Goal: Task Accomplishment & Management: Manage account settings

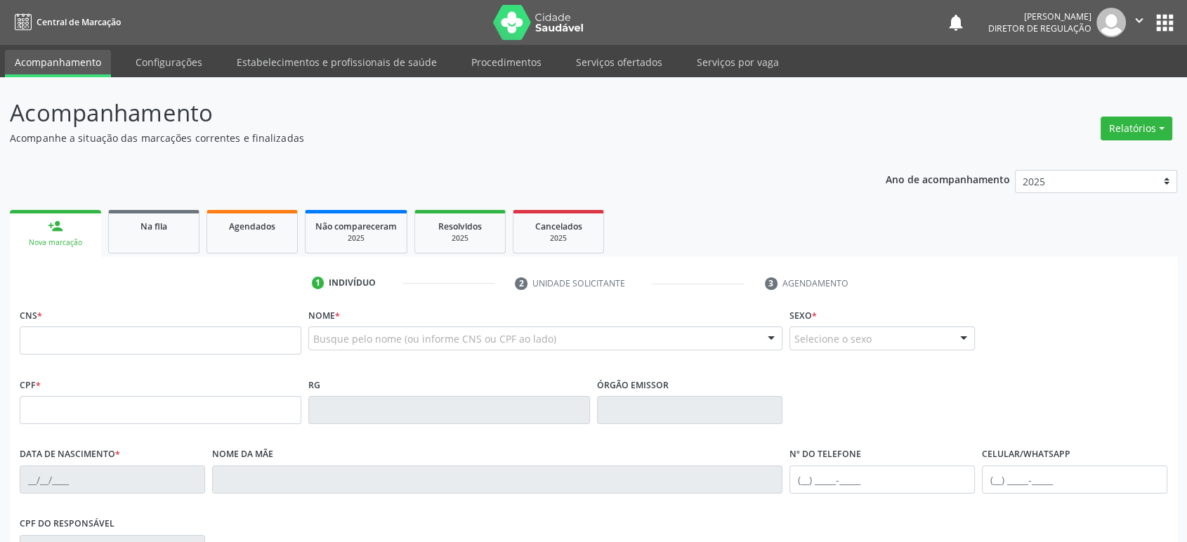
click at [141, 235] on link "Na fila" at bounding box center [153, 232] width 91 height 44
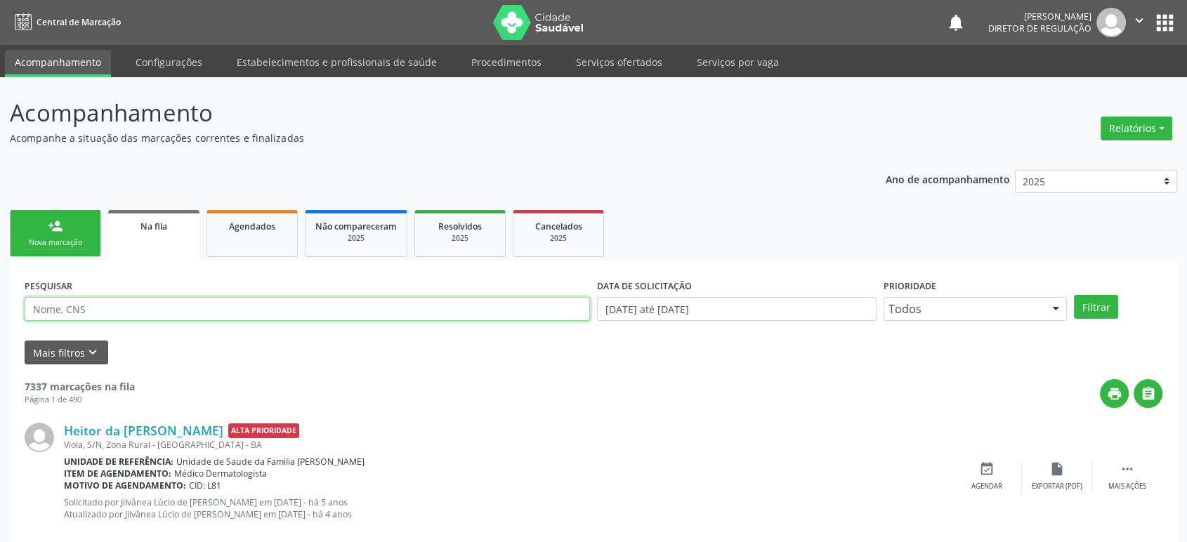
click at [84, 310] on input "text" at bounding box center [307, 309] width 565 height 24
paste input "[PERSON_NAME]"
click at [1074, 295] on button "Filtrar" at bounding box center [1096, 307] width 44 height 24
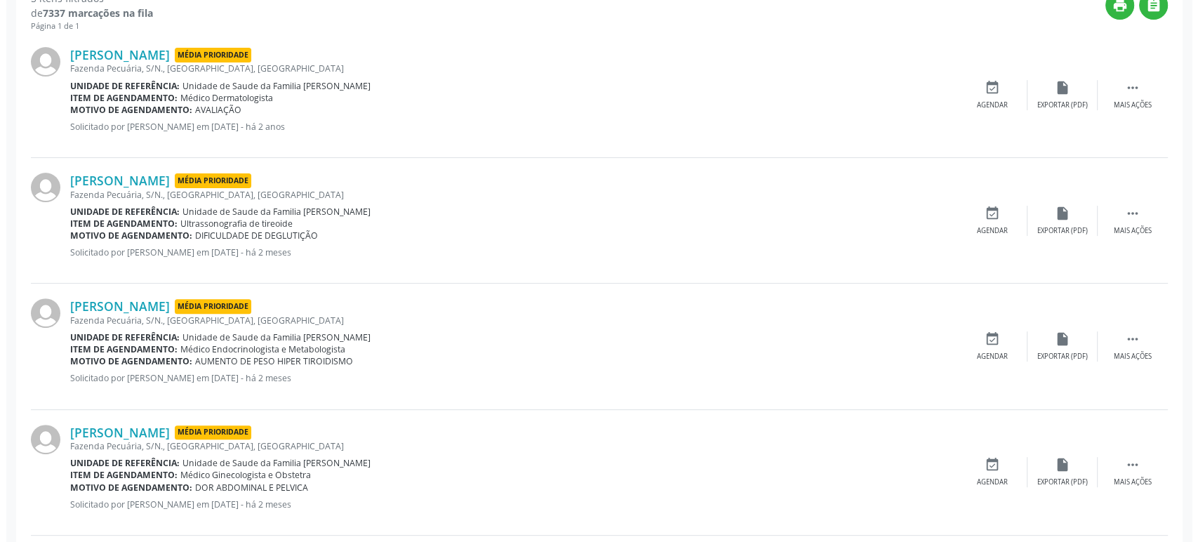
scroll to position [390, 0]
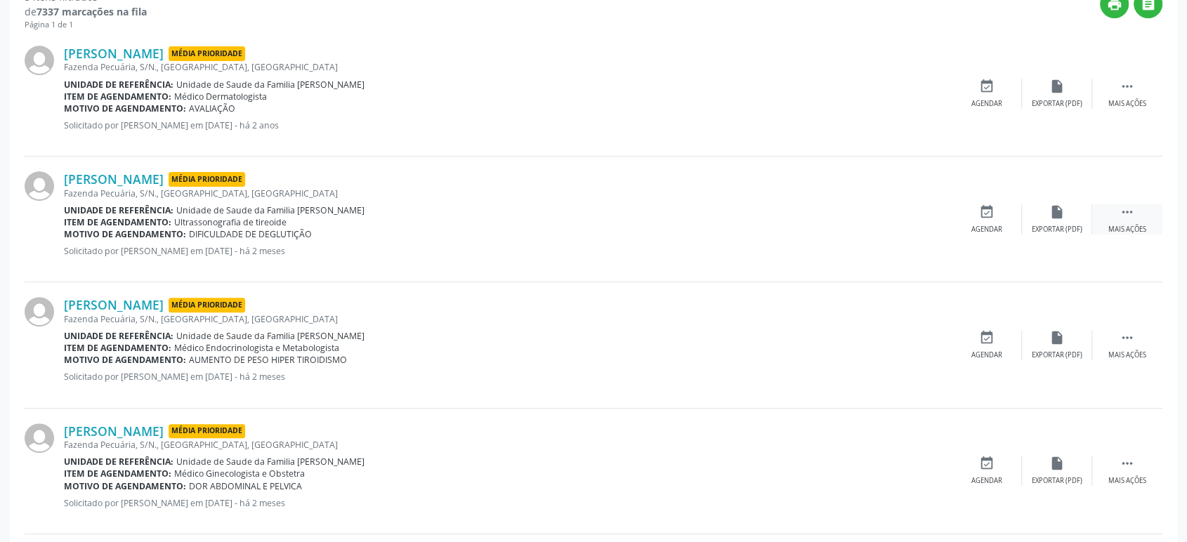
click at [1132, 213] on icon "" at bounding box center [1126, 211] width 15 height 15
click at [979, 206] on icon "cancel" at bounding box center [986, 211] width 15 height 15
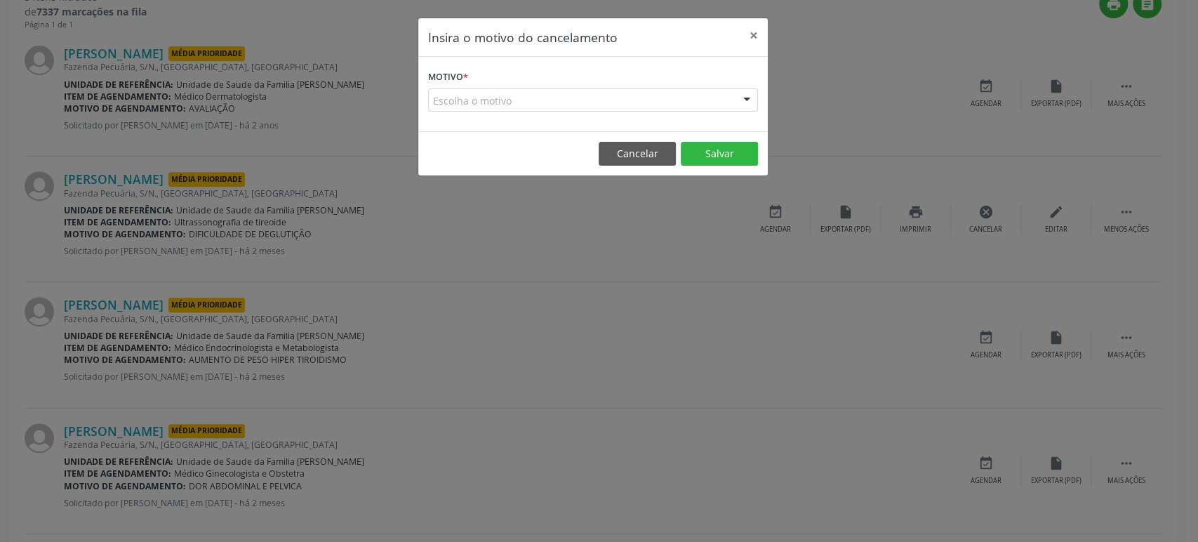
drag, startPoint x: 489, startPoint y: 67, endPoint x: 481, endPoint y: 89, distance: 23.1
click at [487, 67] on form "Motivo * Escolha o motivo Outro Médico - Participação em eventos (ex: congresso…" at bounding box center [593, 89] width 330 height 45
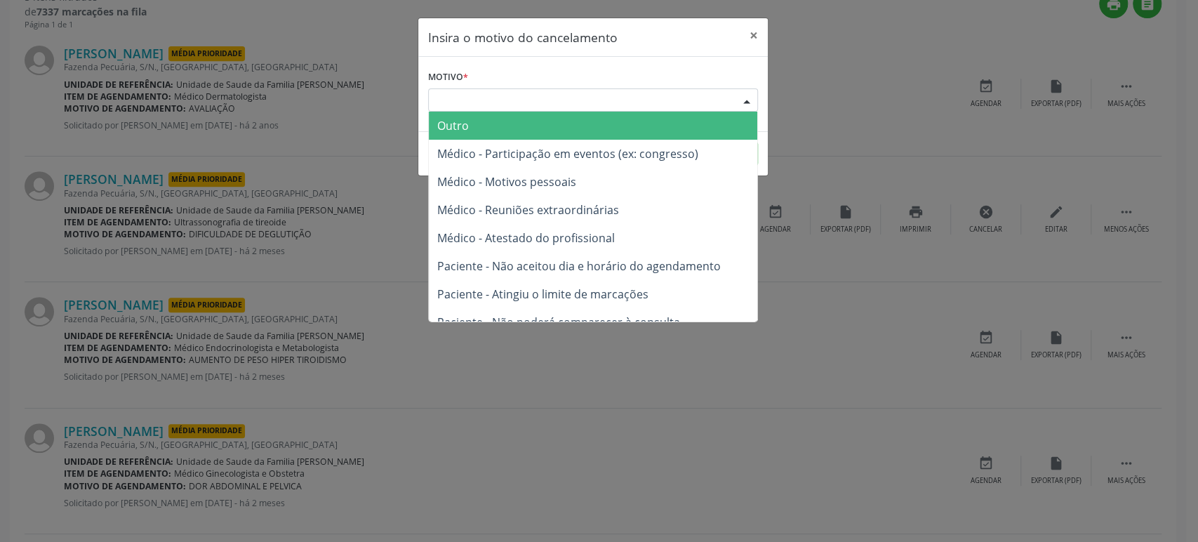
click at [481, 90] on div "Escolha o motivo" at bounding box center [593, 100] width 330 height 24
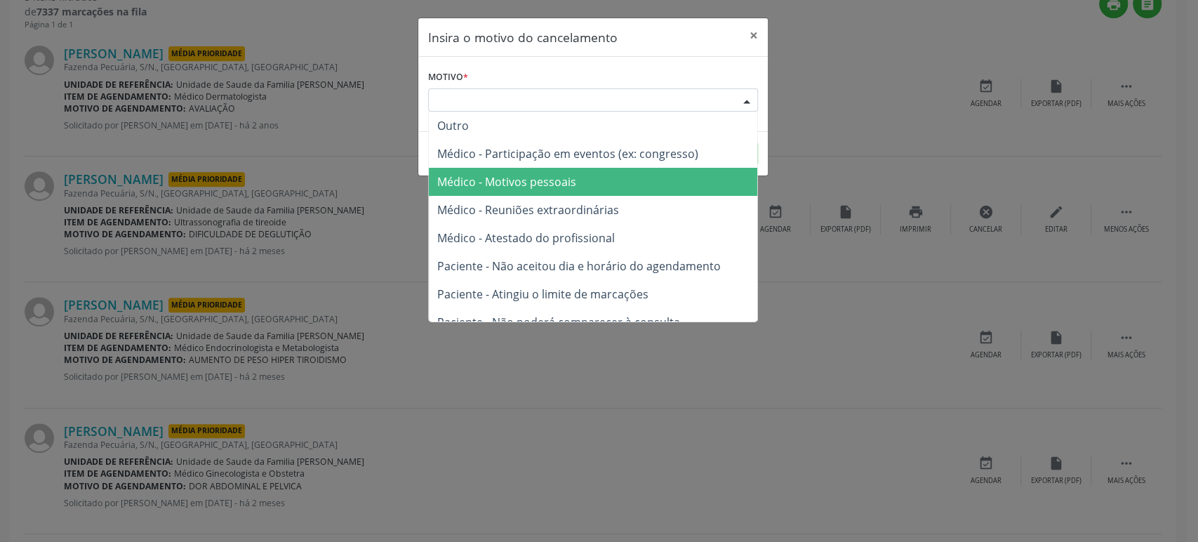
click at [534, 193] on span "Médico - Motivos pessoais" at bounding box center [593, 182] width 329 height 28
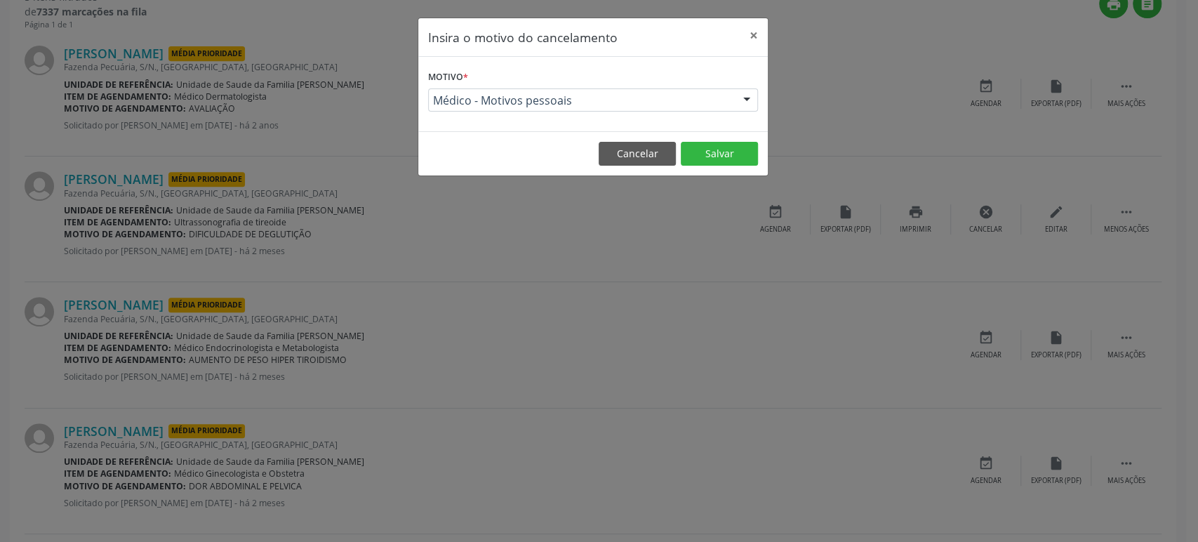
drag, startPoint x: 770, startPoint y: 131, endPoint x: 722, endPoint y: 154, distance: 52.8
click at [762, 133] on div "Insira o motivo do cancelamento × Motivo * Médico - Motivos pessoais Outro Médi…" at bounding box center [599, 271] width 1198 height 542
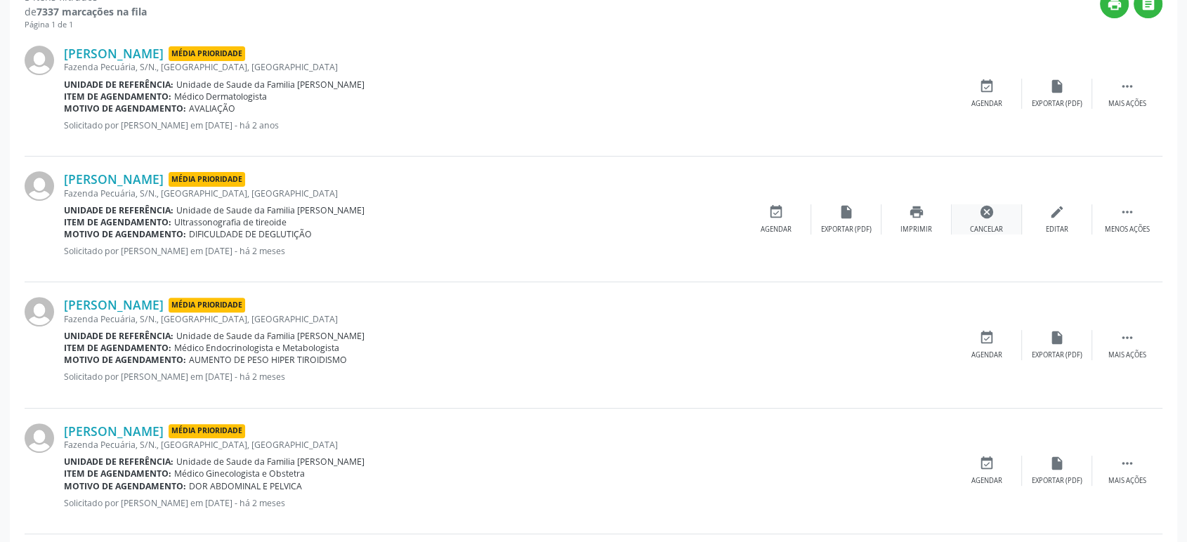
click at [981, 213] on icon "cancel" at bounding box center [986, 211] width 15 height 15
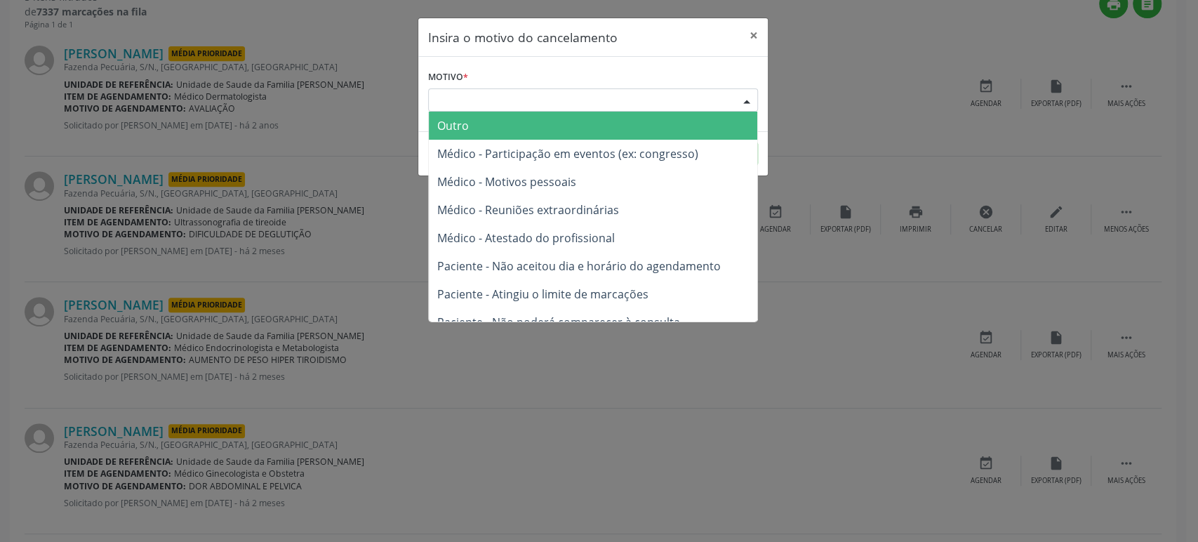
click at [494, 110] on div "Escolha o motivo" at bounding box center [593, 100] width 330 height 24
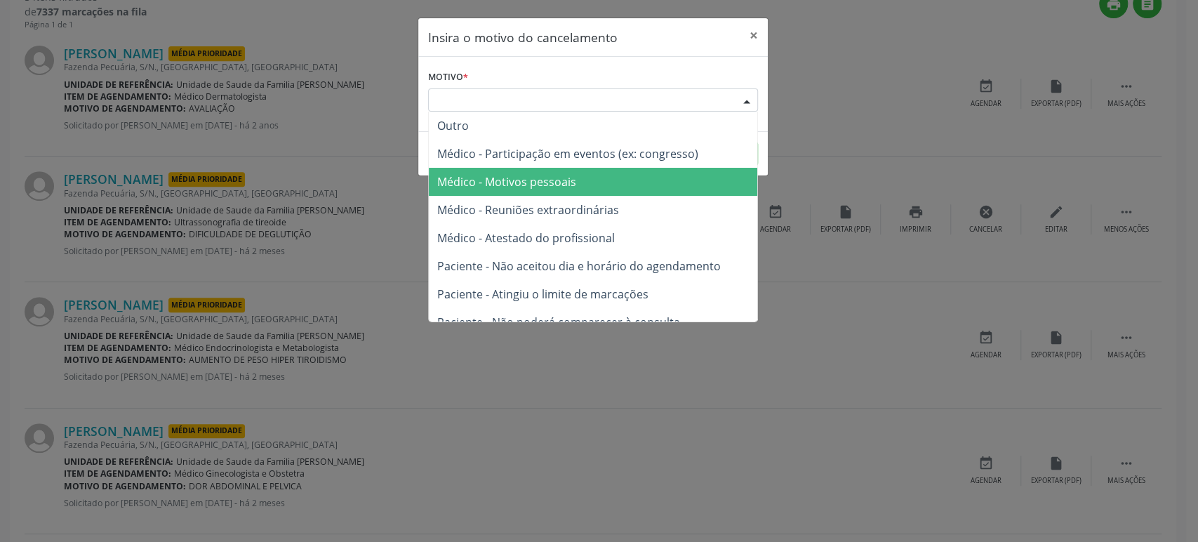
click at [515, 199] on span "Médico - Reuniões extraordinárias" at bounding box center [593, 210] width 329 height 28
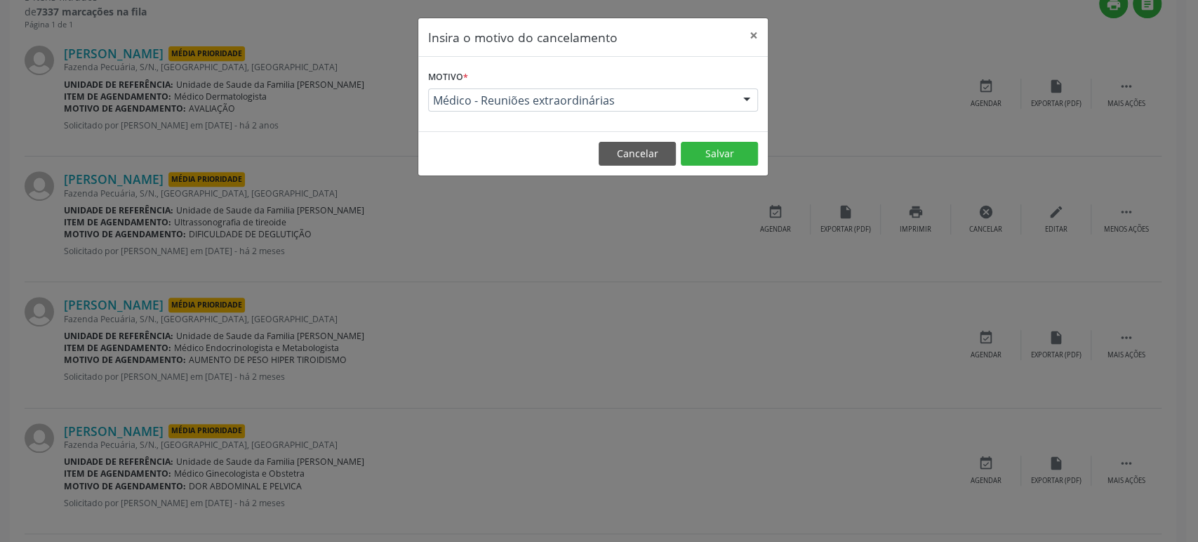
click at [724, 166] on footer "Cancelar Salvar" at bounding box center [593, 153] width 350 height 44
click at [724, 161] on button "Salvar" at bounding box center [719, 154] width 77 height 24
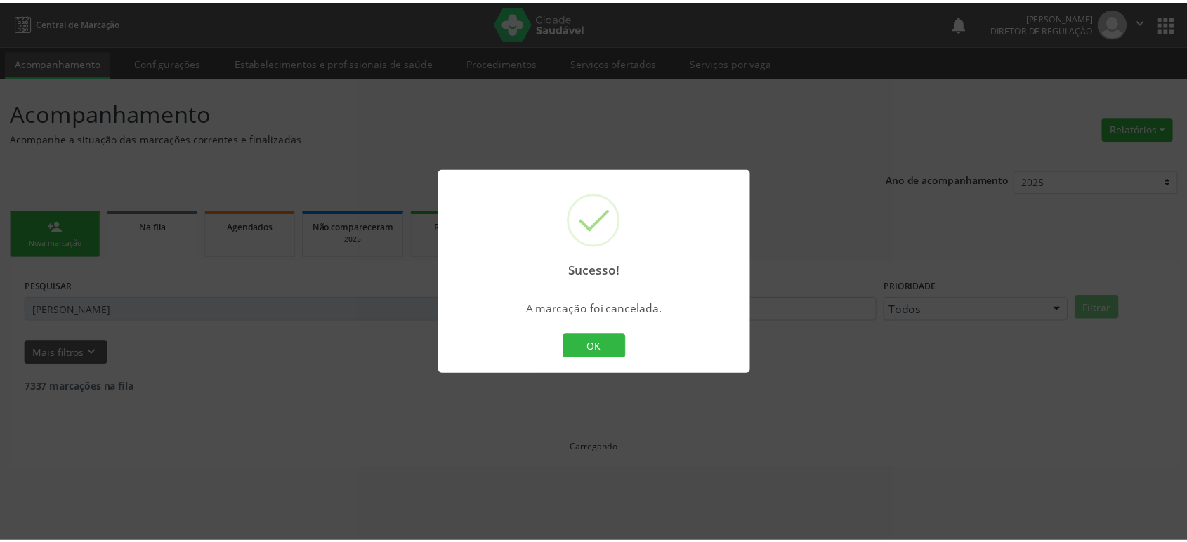
scroll to position [0, 0]
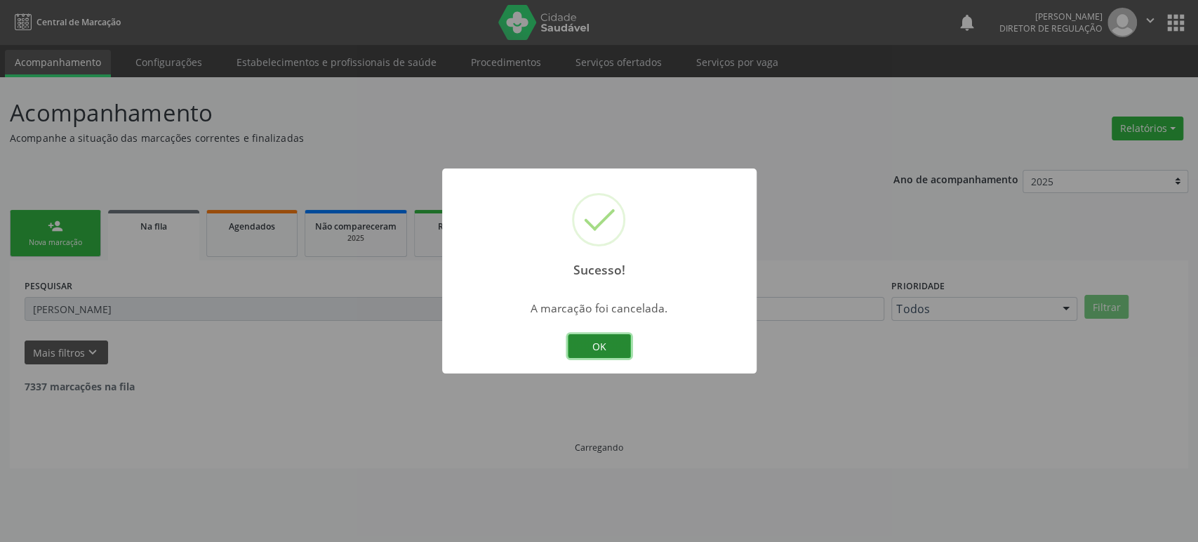
click at [619, 336] on button "OK" at bounding box center [599, 346] width 63 height 24
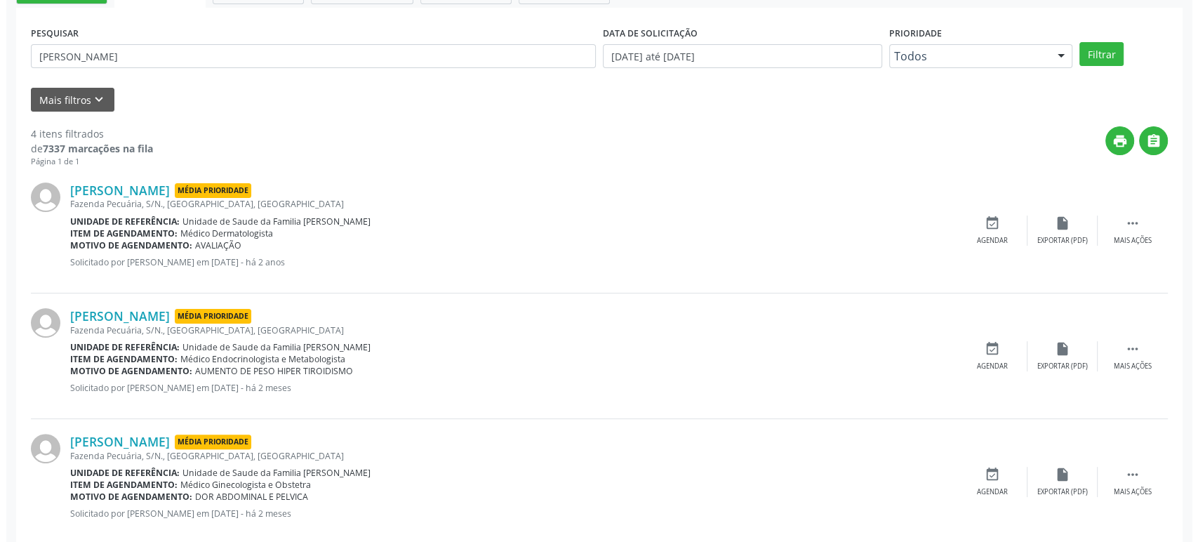
scroll to position [404, 0]
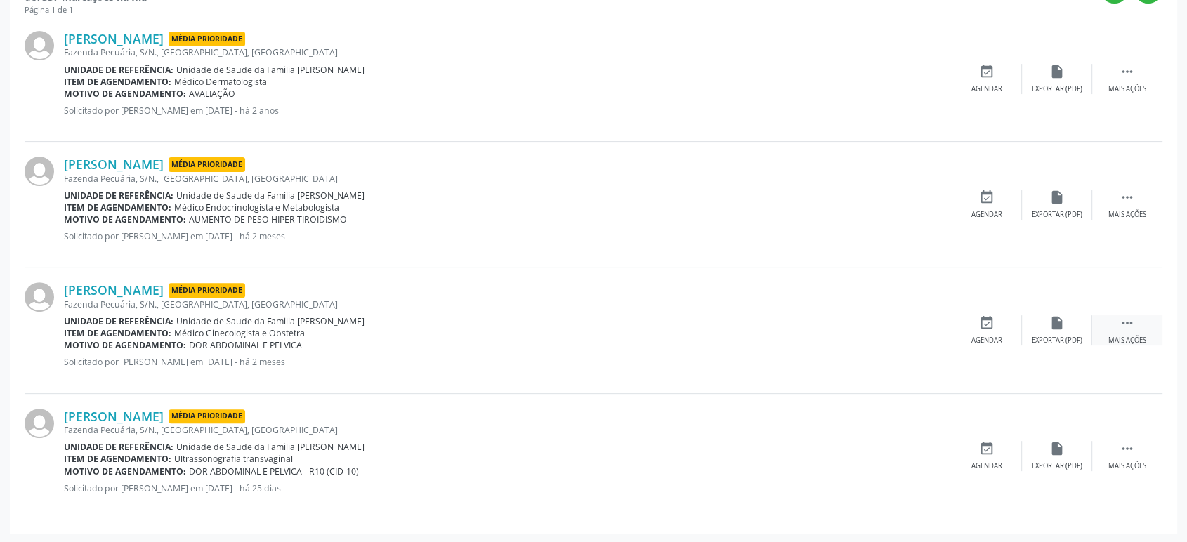
click at [1127, 319] on icon "" at bounding box center [1126, 322] width 15 height 15
click at [979, 323] on icon "cancel" at bounding box center [986, 322] width 15 height 15
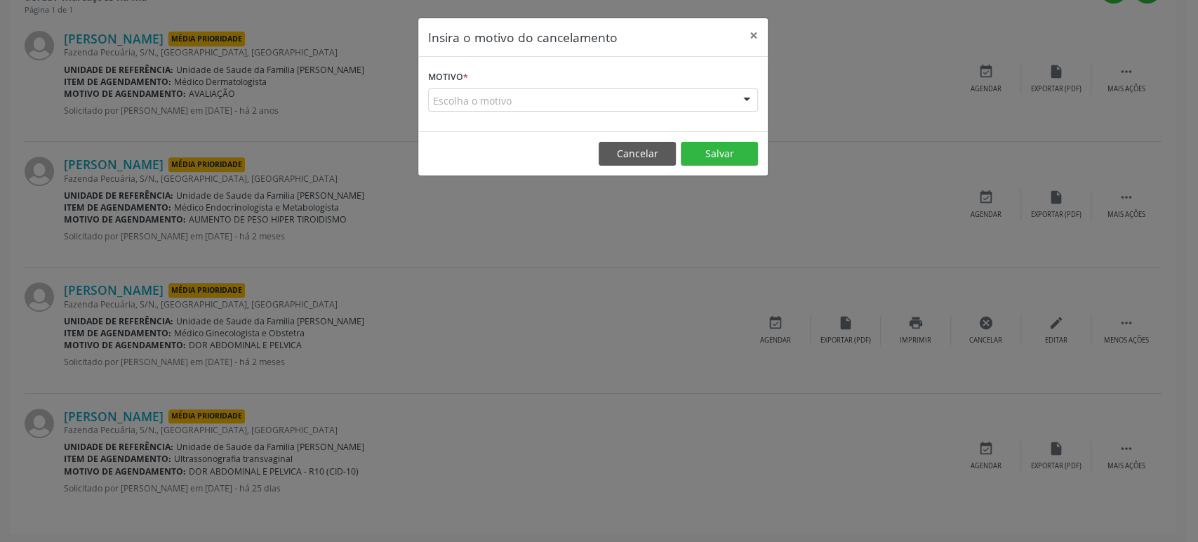
click at [560, 100] on div "Escolha o motivo" at bounding box center [593, 100] width 330 height 24
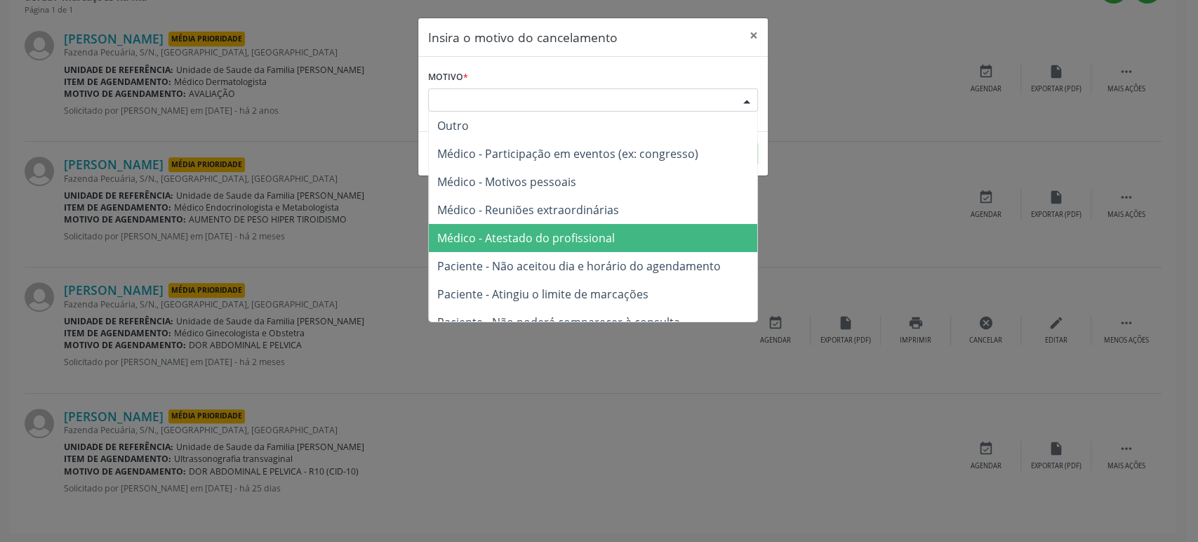
click at [565, 240] on span "Médico - Atestado do profissional" at bounding box center [526, 237] width 178 height 15
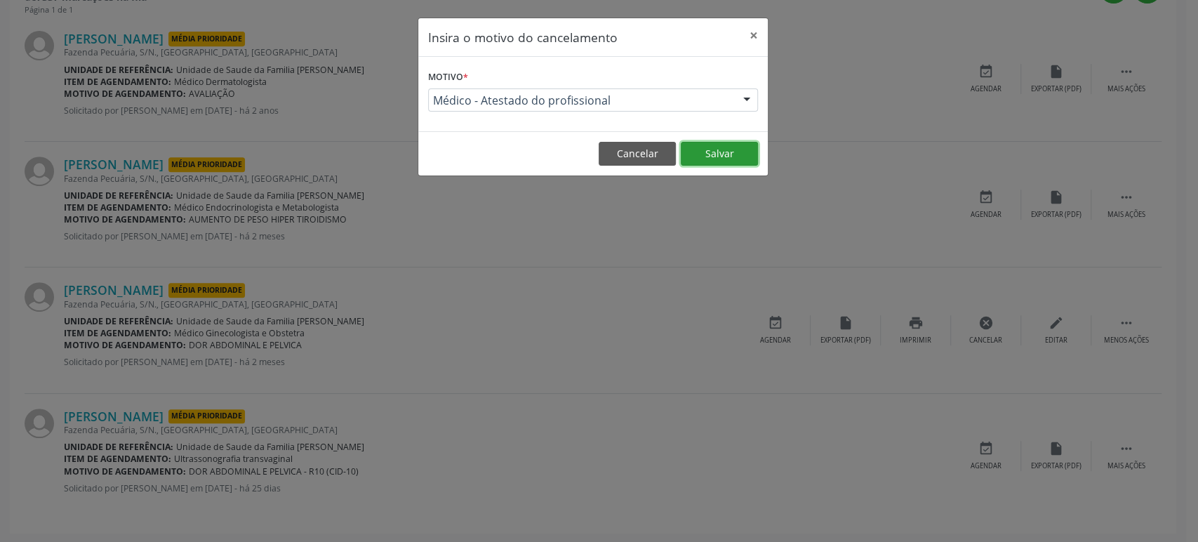
click at [722, 150] on button "Salvar" at bounding box center [719, 154] width 77 height 24
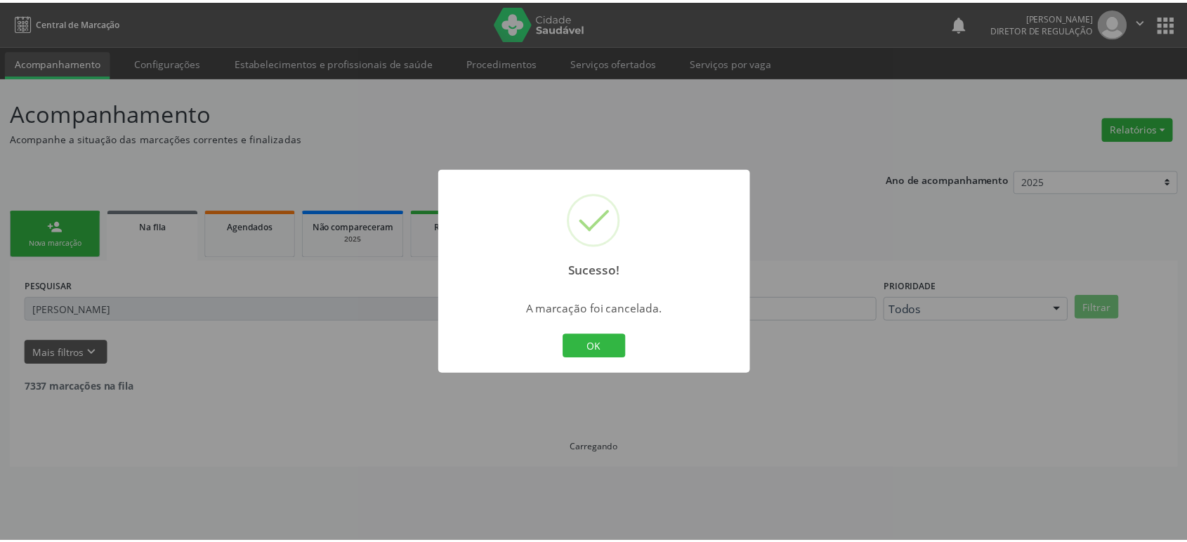
scroll to position [0, 0]
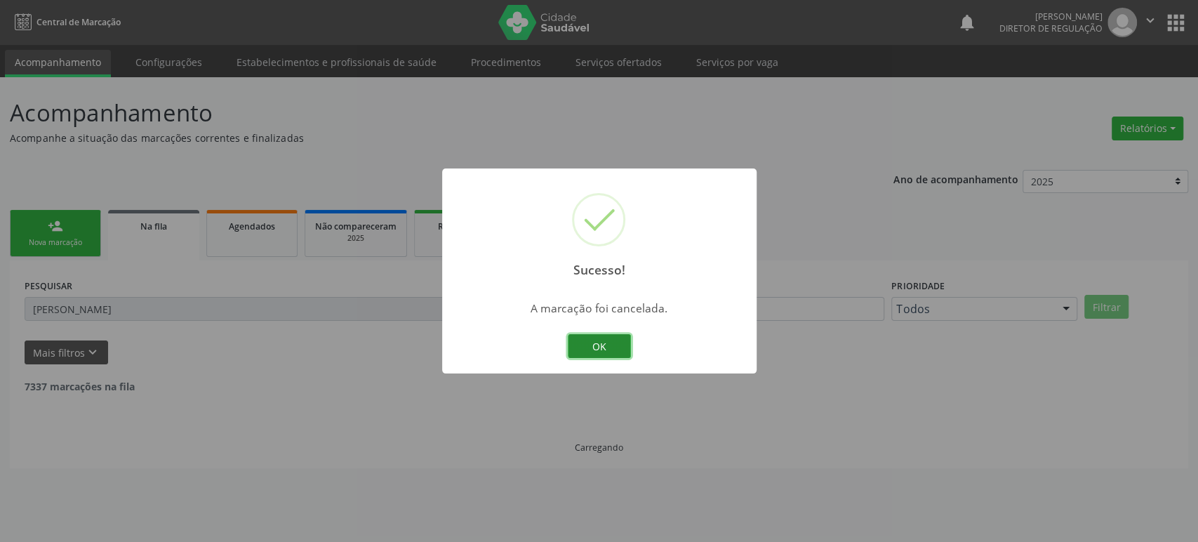
click at [601, 346] on button "OK" at bounding box center [599, 346] width 63 height 24
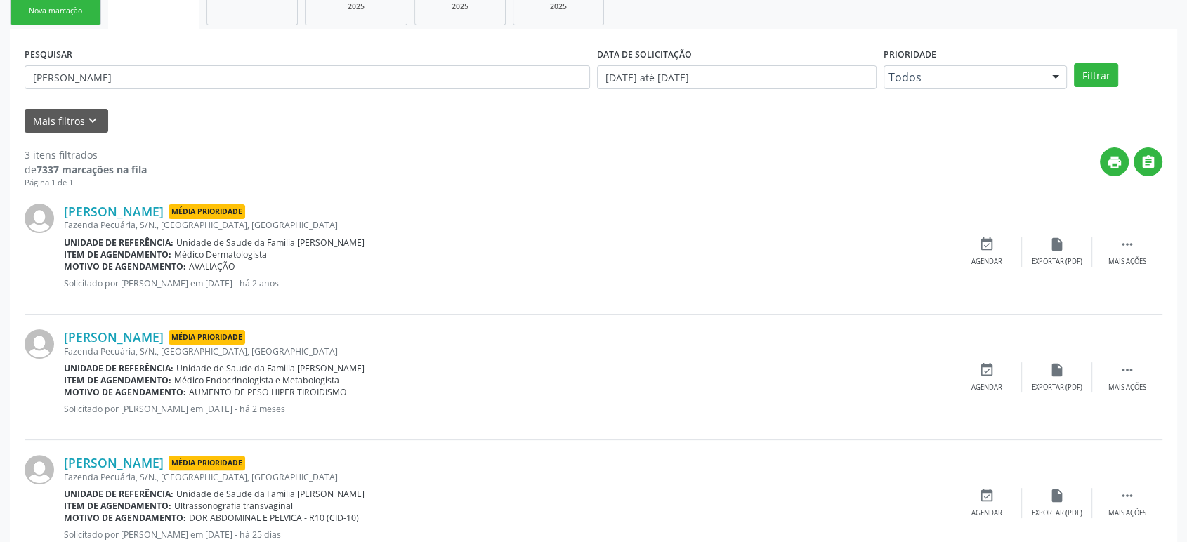
scroll to position [234, 0]
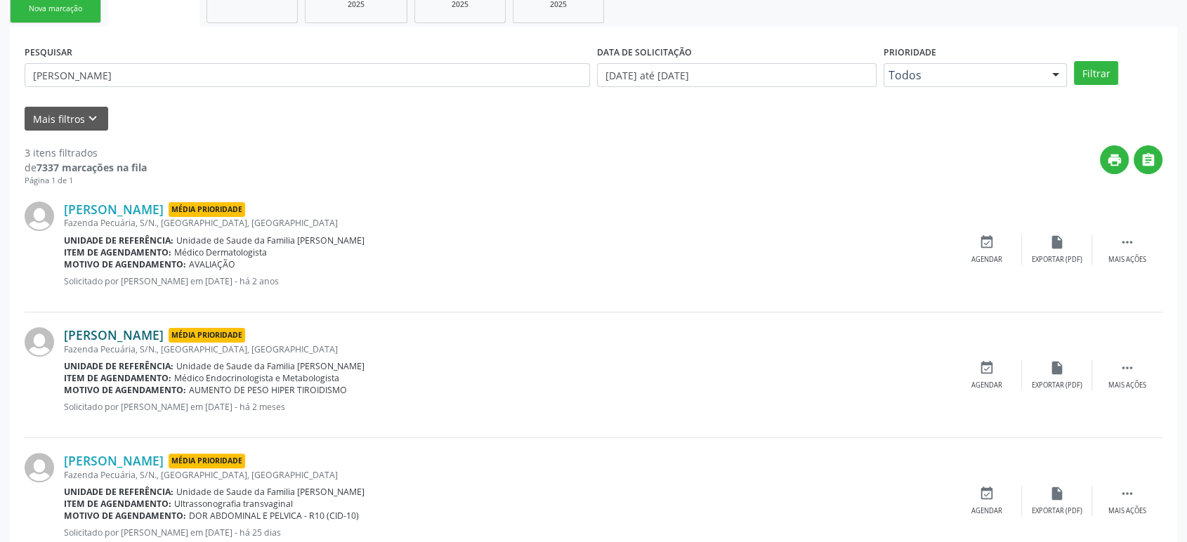
click at [112, 339] on link "[PERSON_NAME]" at bounding box center [114, 334] width 100 height 15
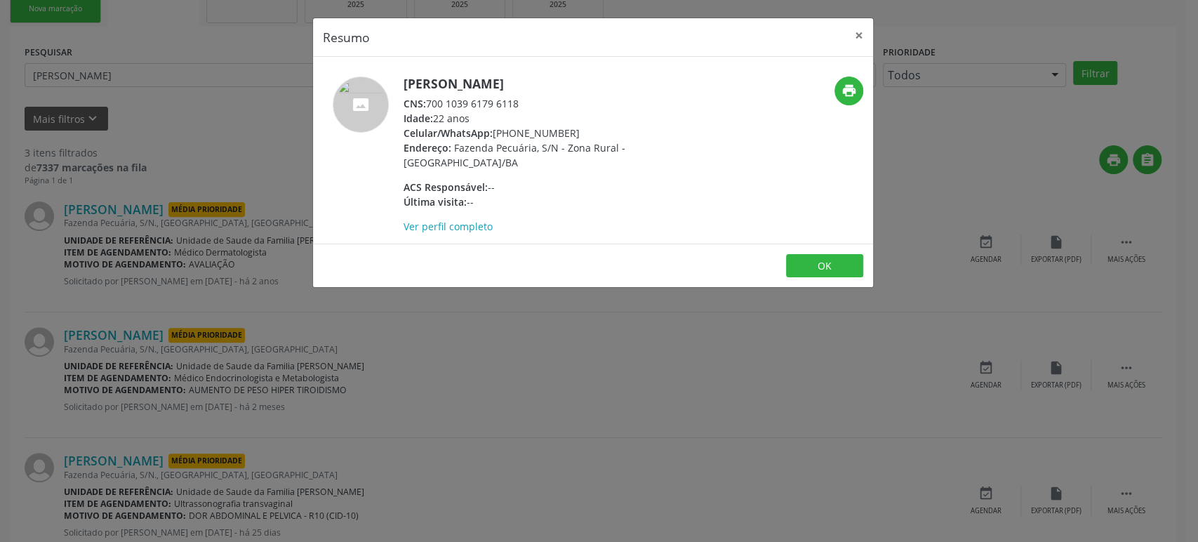
drag, startPoint x: 402, startPoint y: 81, endPoint x: 625, endPoint y: 80, distance: 222.6
click at [625, 80] on h5 "[PERSON_NAME]" at bounding box center [540, 84] width 273 height 15
copy h5 "[PERSON_NAME]"
click at [199, 319] on div "Resumo × [PERSON_NAME] CNS: 700 1039 6179 6118 Idade: 22 anos Celular/WhatsApp:…" at bounding box center [599, 271] width 1198 height 542
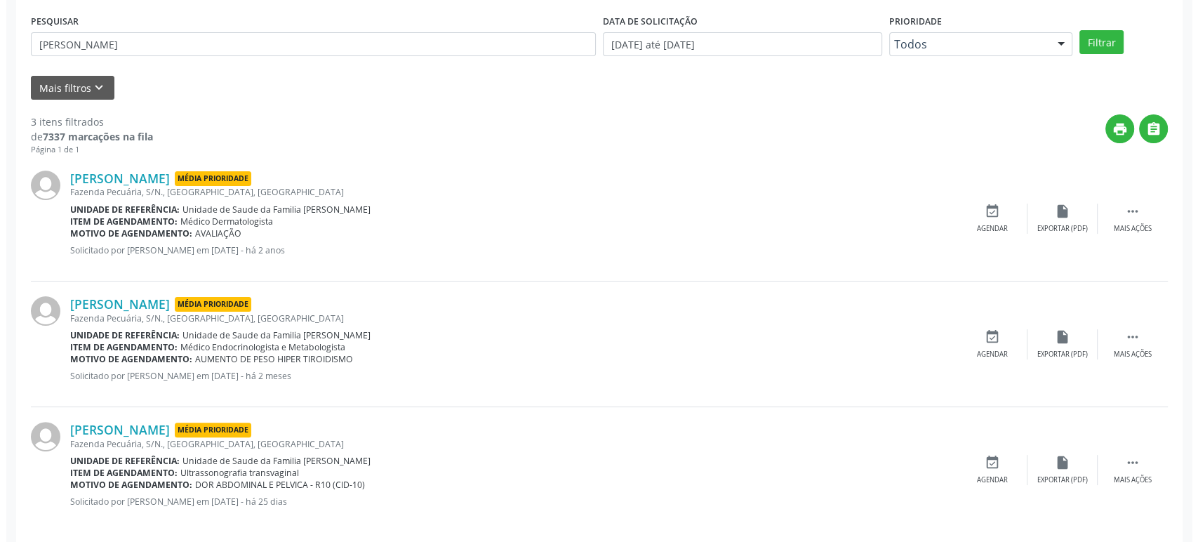
scroll to position [278, 0]
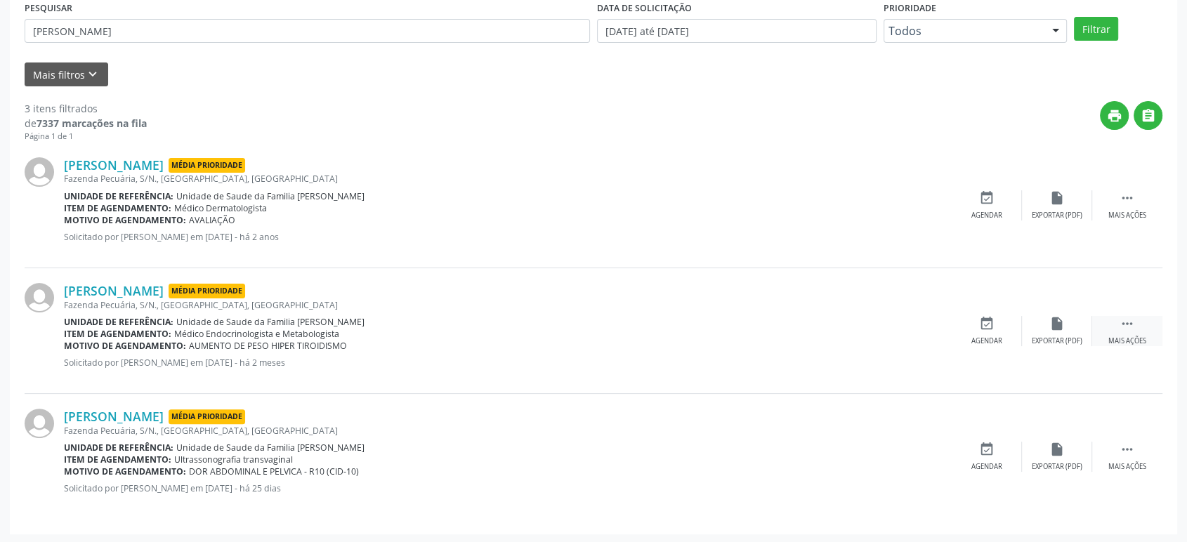
click at [1135, 324] on div " Mais ações" at bounding box center [1127, 331] width 70 height 30
click at [977, 326] on div "cancel Cancelar" at bounding box center [986, 331] width 70 height 30
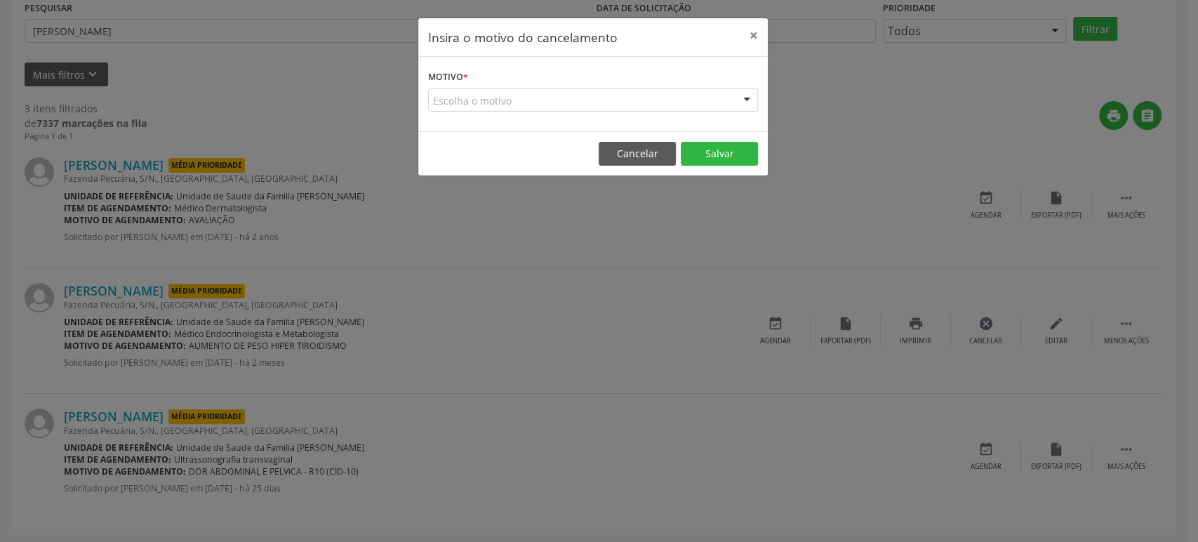
click at [523, 103] on div "Escolha o motivo" at bounding box center [593, 100] width 330 height 24
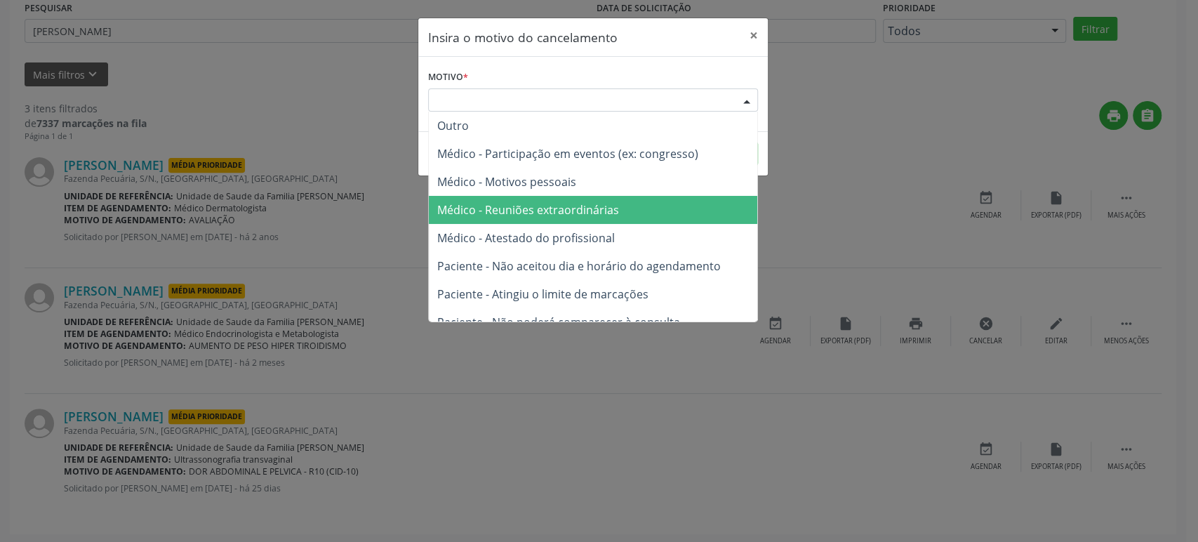
click at [484, 206] on span "Médico - Reuniões extraordinárias" at bounding box center [528, 209] width 182 height 15
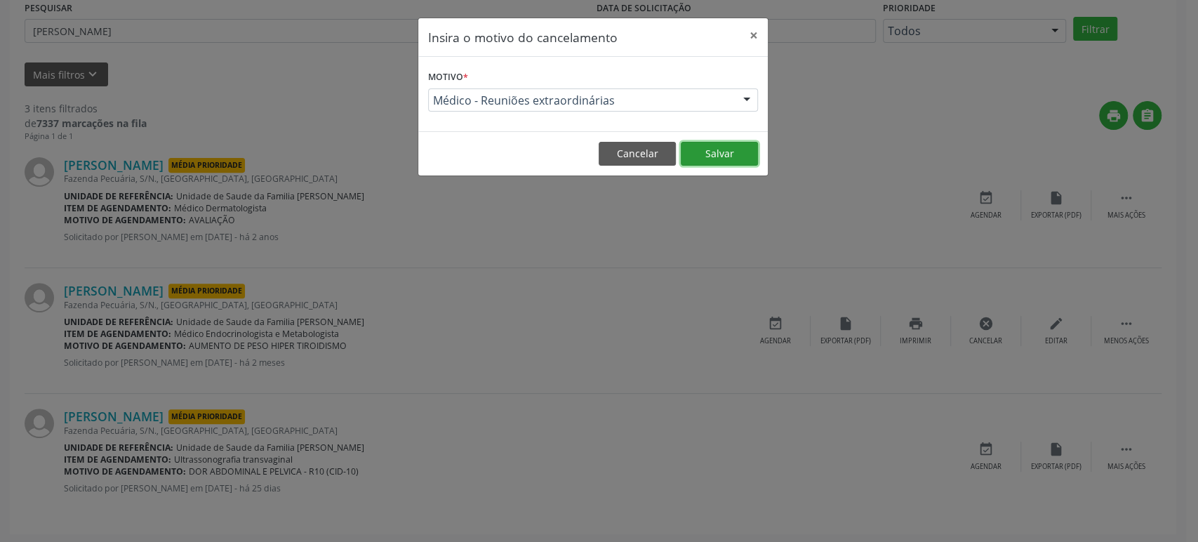
click at [708, 159] on button "Salvar" at bounding box center [719, 154] width 77 height 24
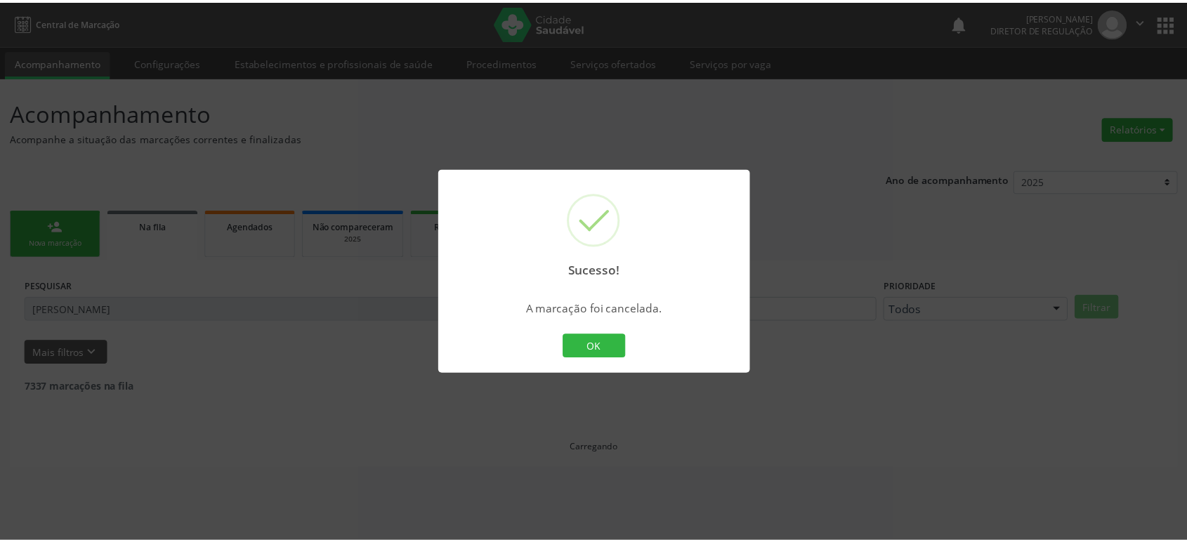
scroll to position [0, 0]
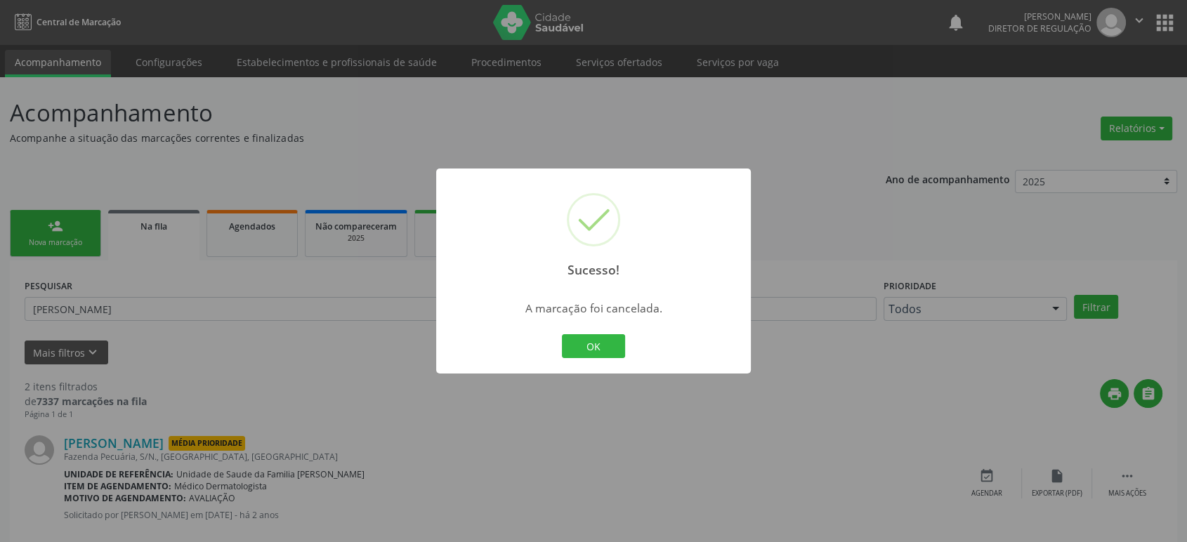
click at [316, 351] on div "Sucesso! × A marcação foi cancelada. OK Cancel" at bounding box center [593, 271] width 1187 height 542
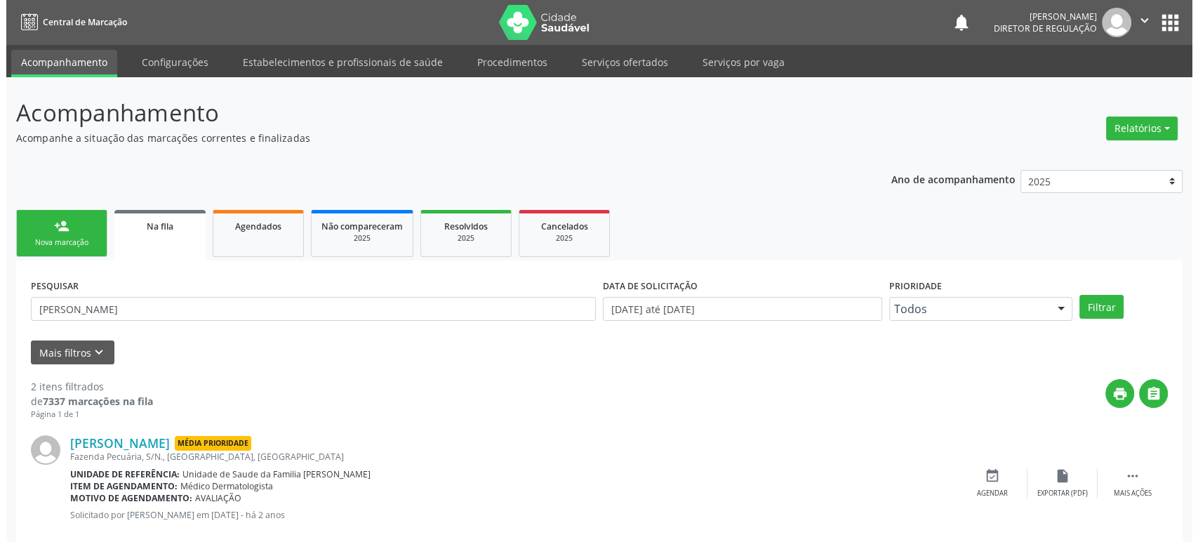
scroll to position [152, 0]
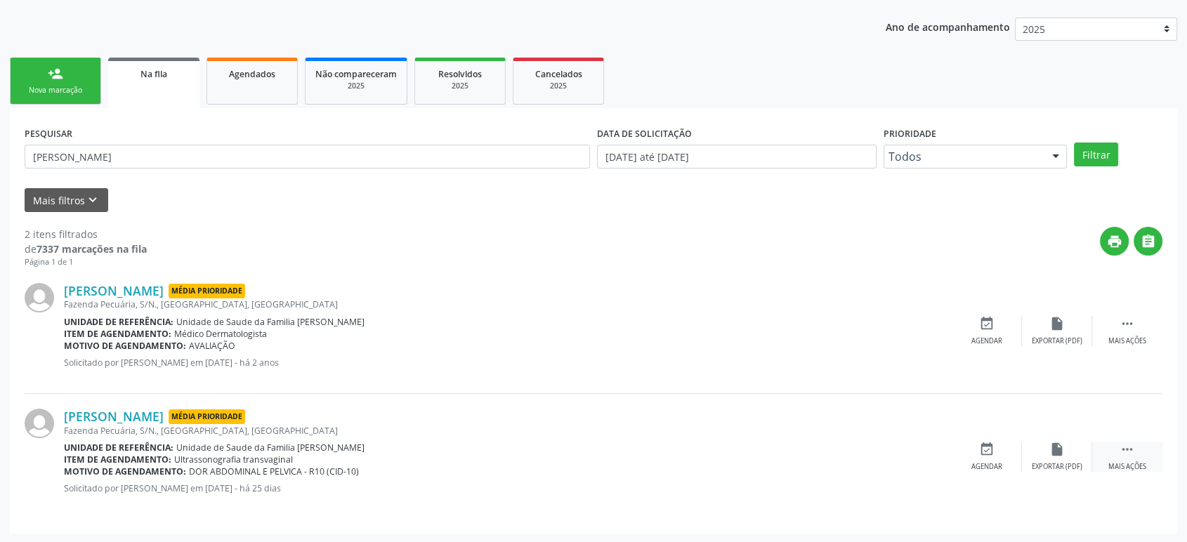
drag, startPoint x: 1141, startPoint y: 447, endPoint x: 1095, endPoint y: 449, distance: 46.4
click at [1139, 448] on div " Mais ações" at bounding box center [1127, 457] width 70 height 30
click at [1005, 454] on div "cancel Cancelar" at bounding box center [986, 457] width 70 height 30
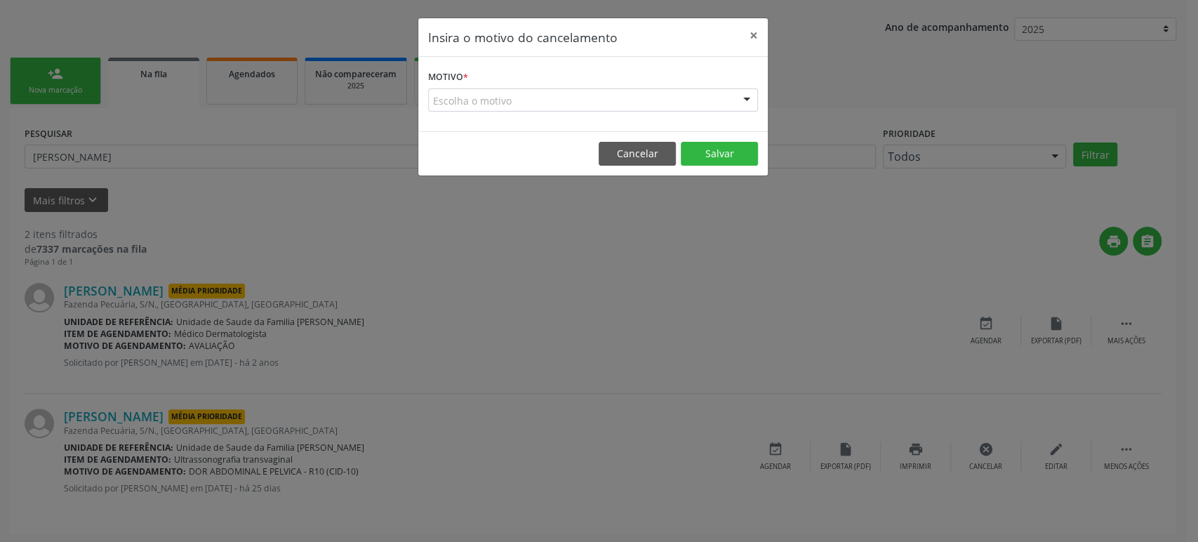
click at [494, 95] on div "Escolha o motivo" at bounding box center [593, 100] width 330 height 24
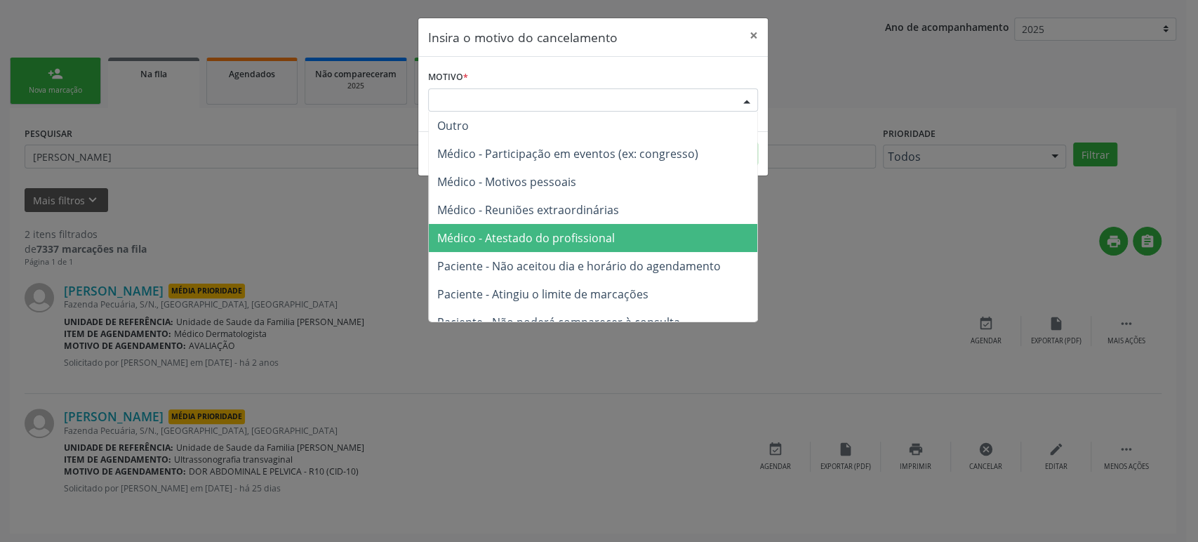
click at [530, 251] on span "Médico - Atestado do profissional" at bounding box center [593, 238] width 329 height 28
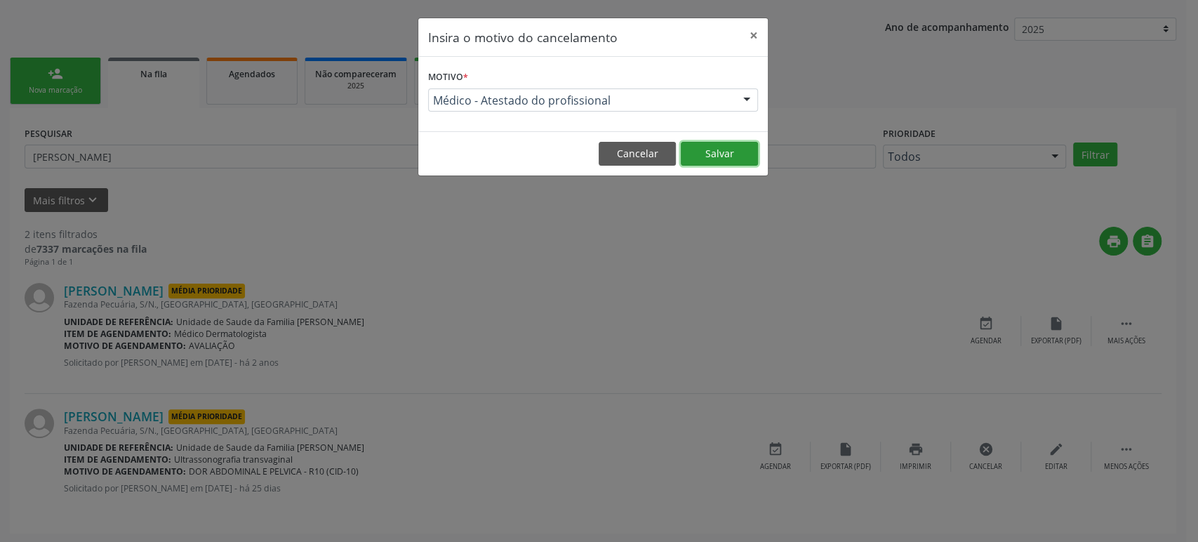
click at [739, 152] on button "Salvar" at bounding box center [719, 154] width 77 height 24
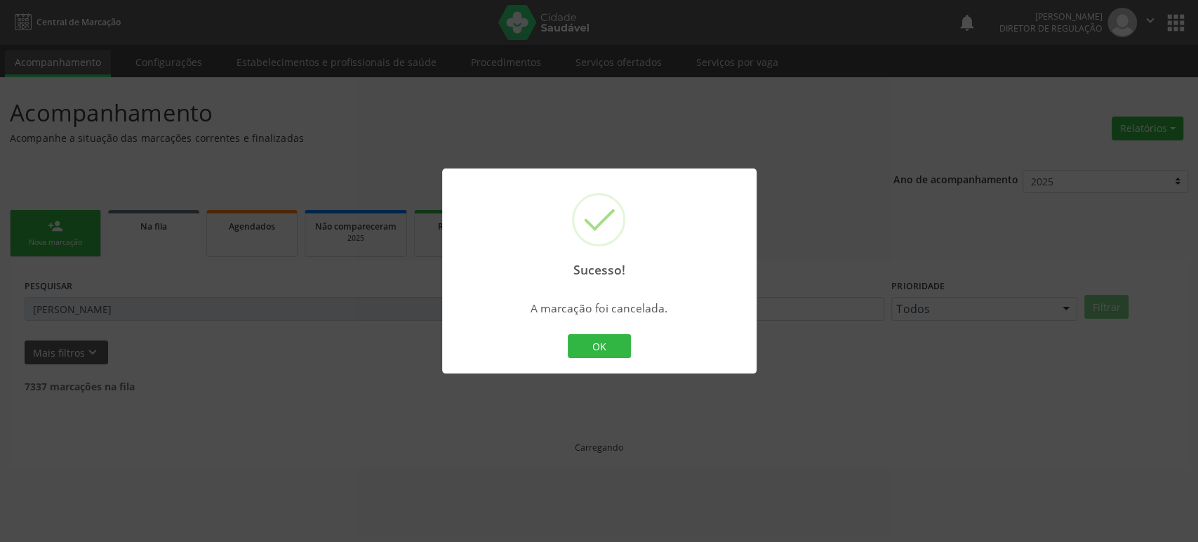
scroll to position [0, 0]
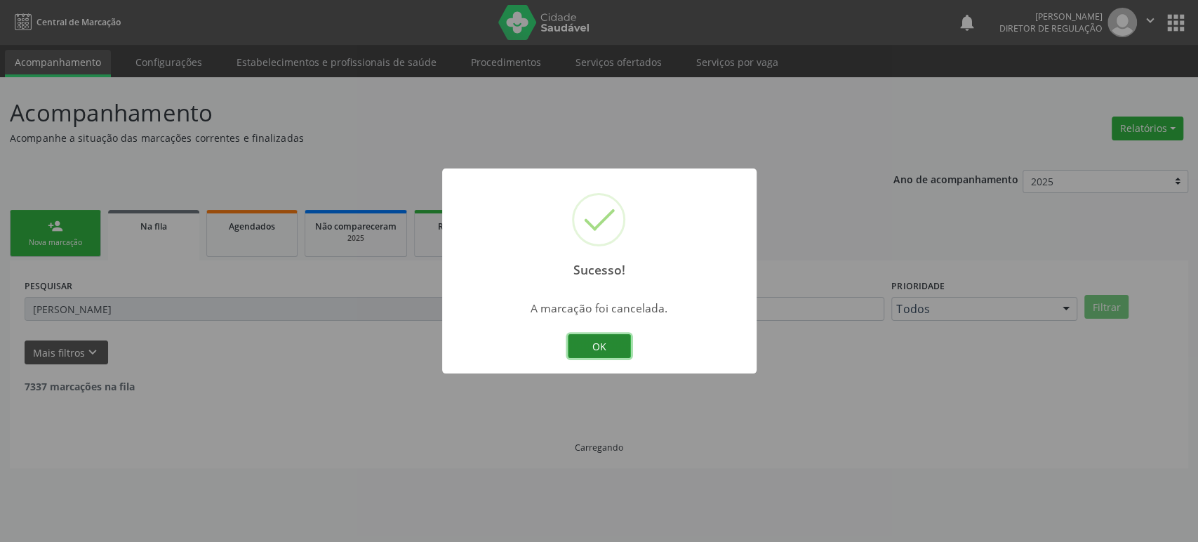
click at [607, 350] on button "OK" at bounding box center [599, 346] width 63 height 24
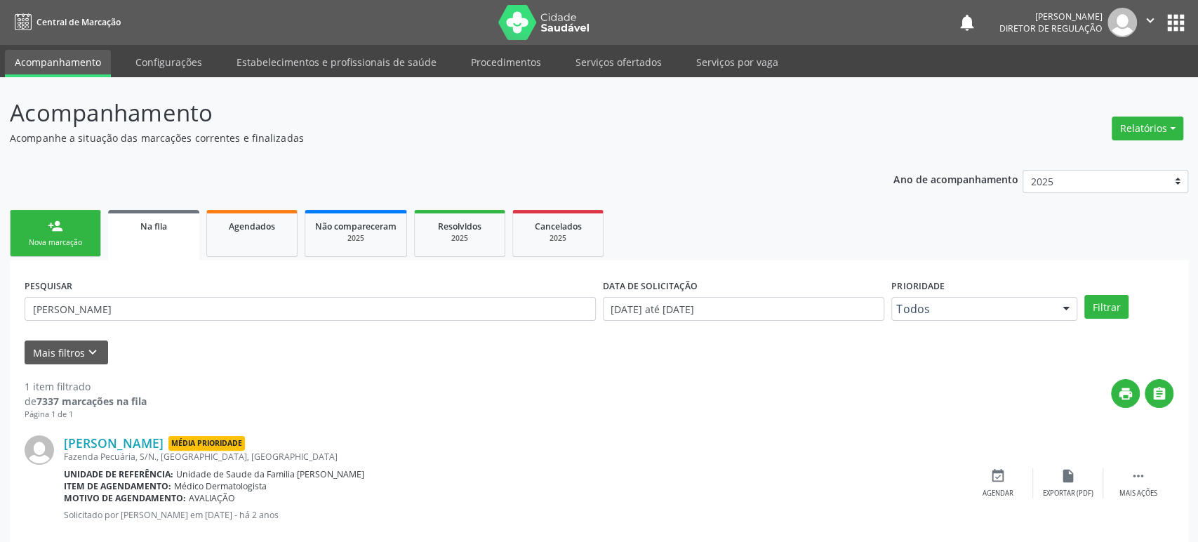
scroll to position [27, 0]
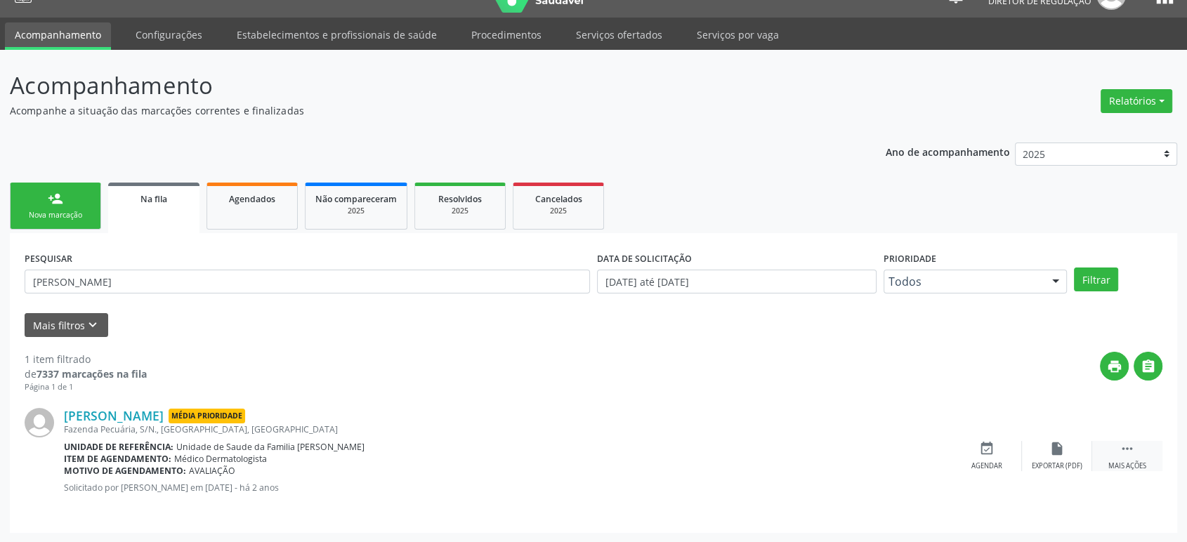
drag, startPoint x: 1137, startPoint y: 449, endPoint x: 1096, endPoint y: 450, distance: 40.7
click at [1136, 449] on div " Mais ações" at bounding box center [1127, 456] width 70 height 30
click at [968, 441] on div "cancel Cancelar" at bounding box center [986, 456] width 70 height 30
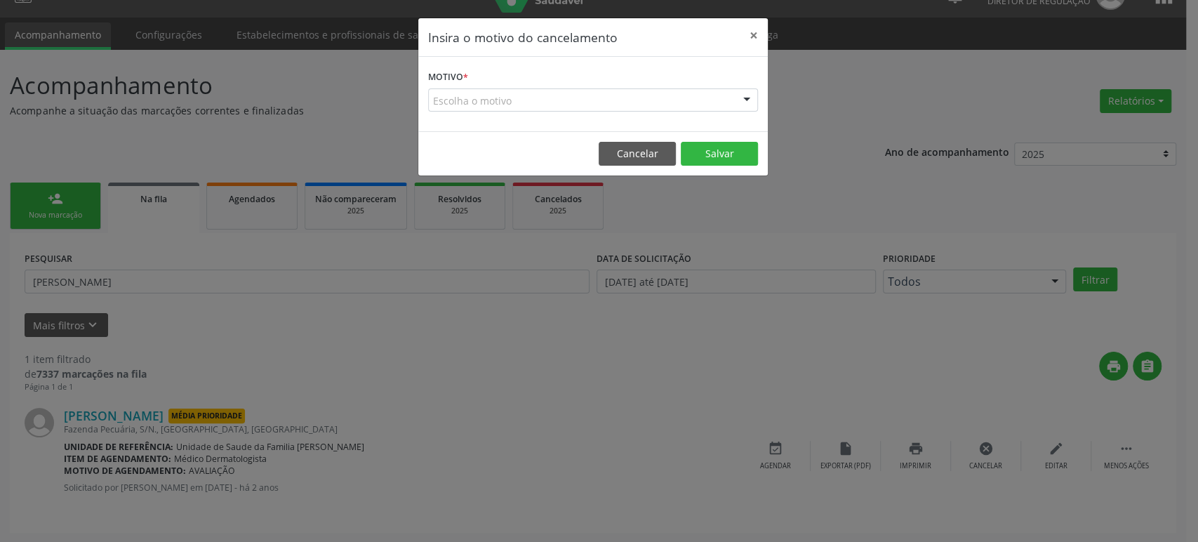
click at [528, 72] on form "Motivo * Escolha o motivo Outro Médico - Participação em eventos (ex: congresso…" at bounding box center [593, 89] width 330 height 45
click at [529, 117] on div "Motivo * Escolha o motivo Outro Médico - Participação em eventos (ex: congresso…" at bounding box center [593, 94] width 350 height 74
click at [531, 98] on div "Escolha o motivo" at bounding box center [593, 100] width 330 height 24
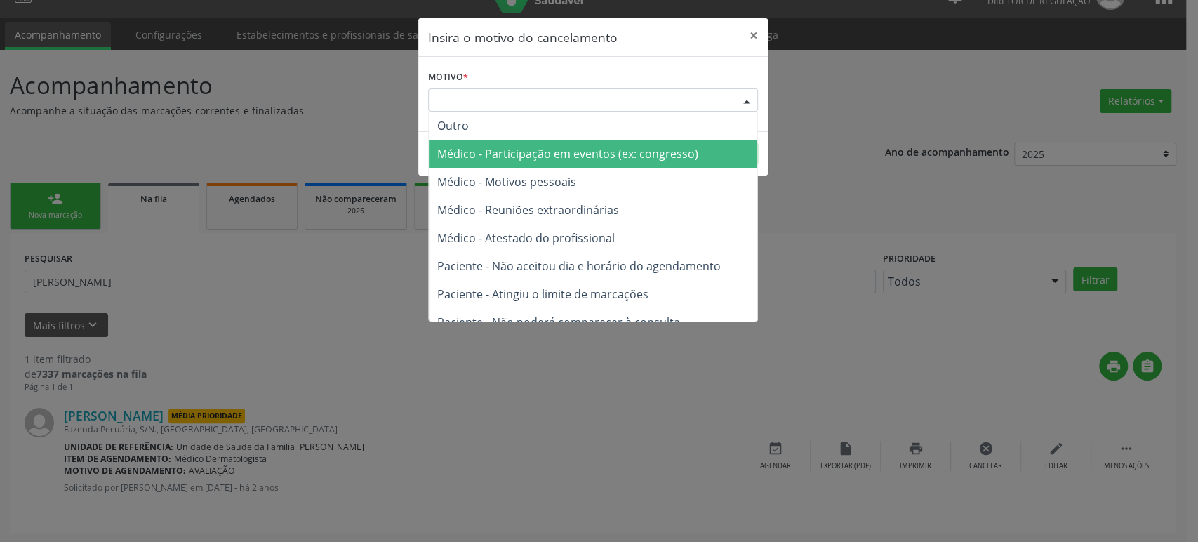
click at [553, 177] on span "Médico - Motivos pessoais" at bounding box center [506, 181] width 139 height 15
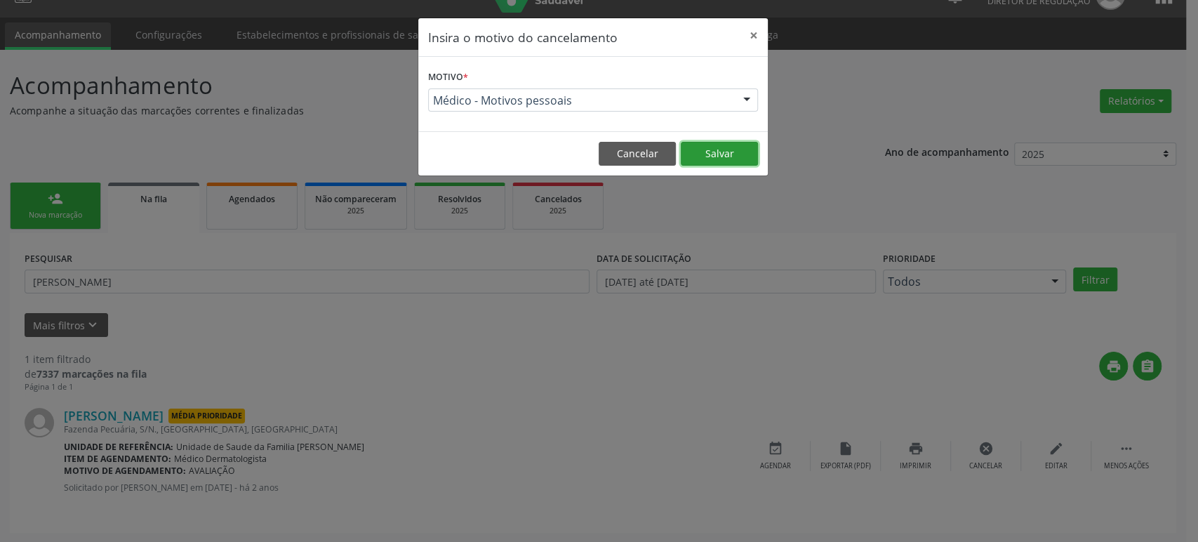
click at [701, 150] on button "Salvar" at bounding box center [719, 154] width 77 height 24
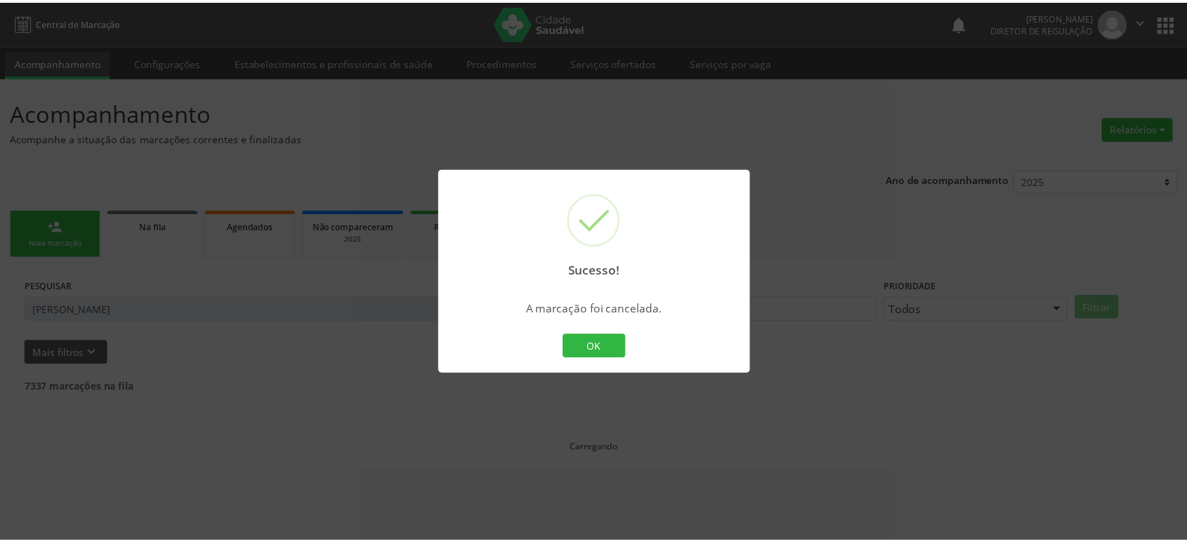
scroll to position [0, 0]
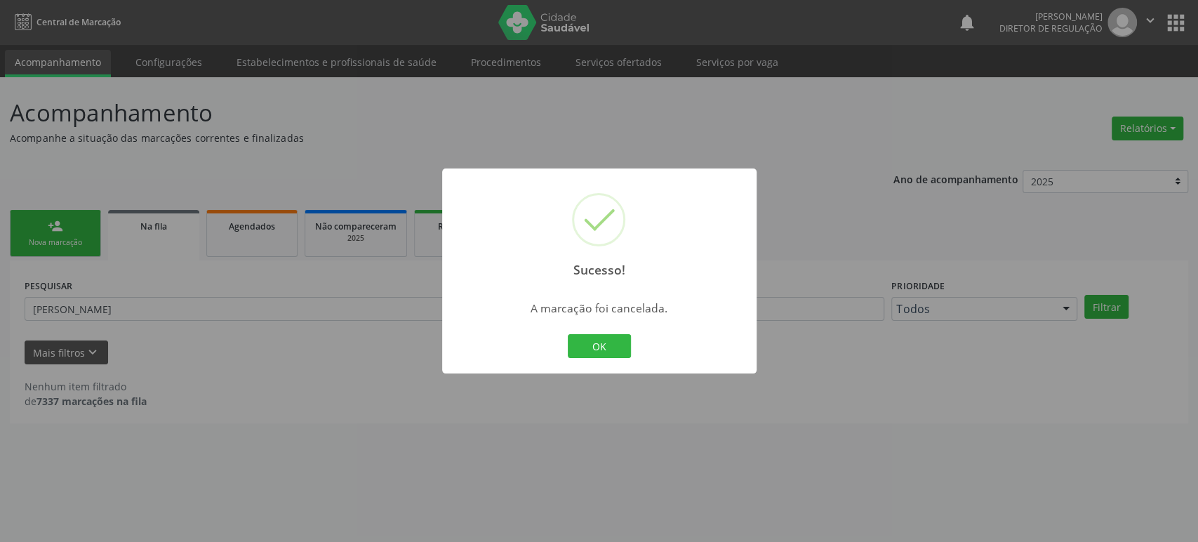
click at [79, 307] on div "Sucesso! × A marcação foi cancelada. OK Cancel" at bounding box center [599, 271] width 1198 height 542
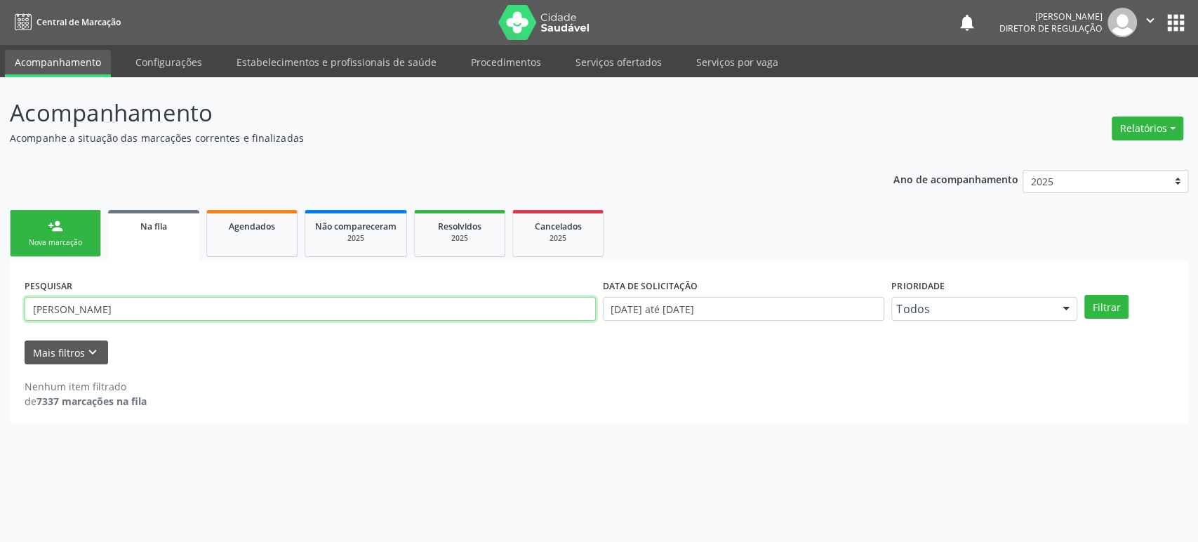
click at [92, 312] on input "[PERSON_NAME]" at bounding box center [311, 309] width 572 height 24
paste input "Keliane Branco Trindade"
click at [1085, 295] on button "Filtrar" at bounding box center [1107, 307] width 44 height 24
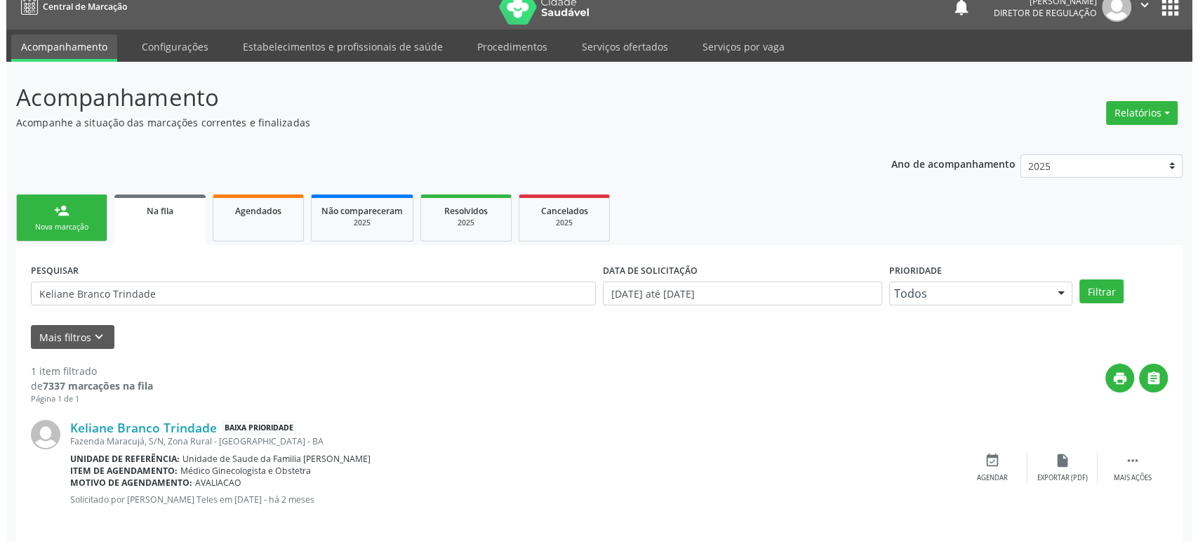
scroll to position [27, 0]
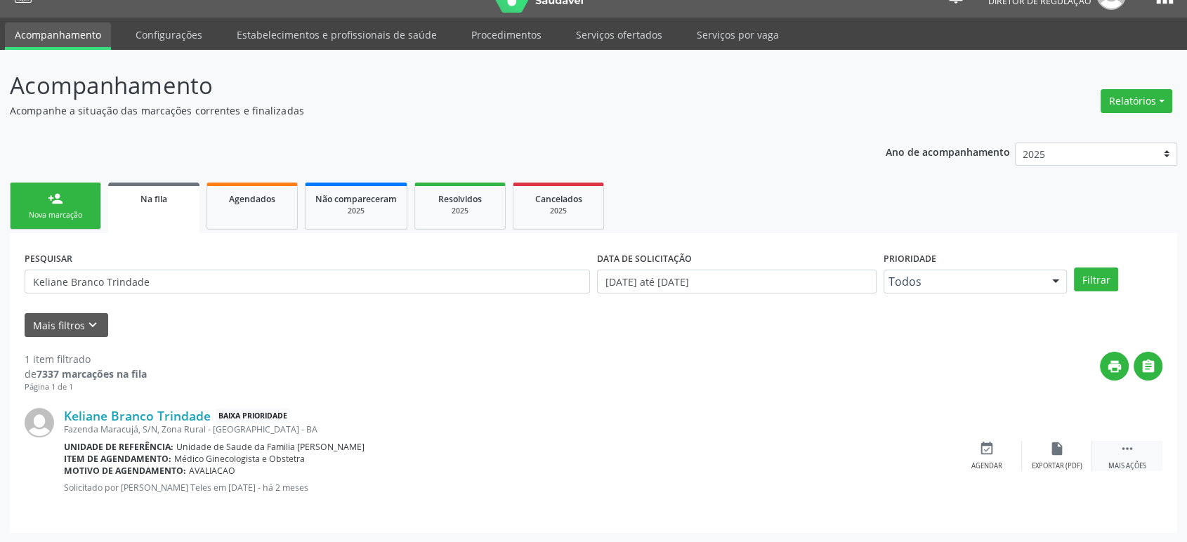
click at [1134, 453] on icon "" at bounding box center [1126, 448] width 15 height 15
click at [991, 453] on icon "cancel" at bounding box center [986, 448] width 15 height 15
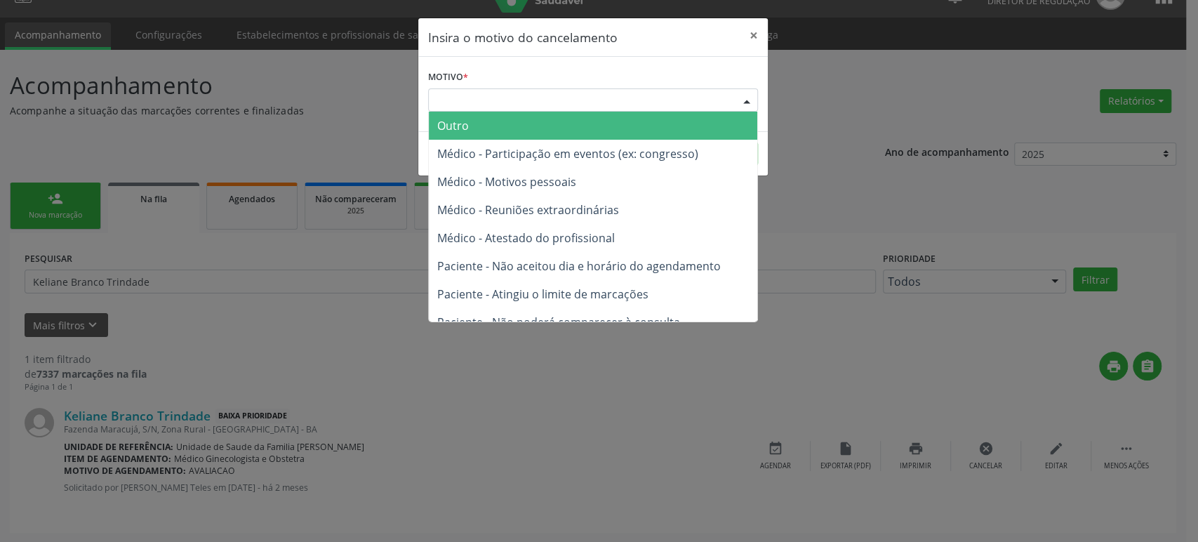
click at [573, 110] on div "Escolha o motivo" at bounding box center [593, 100] width 330 height 24
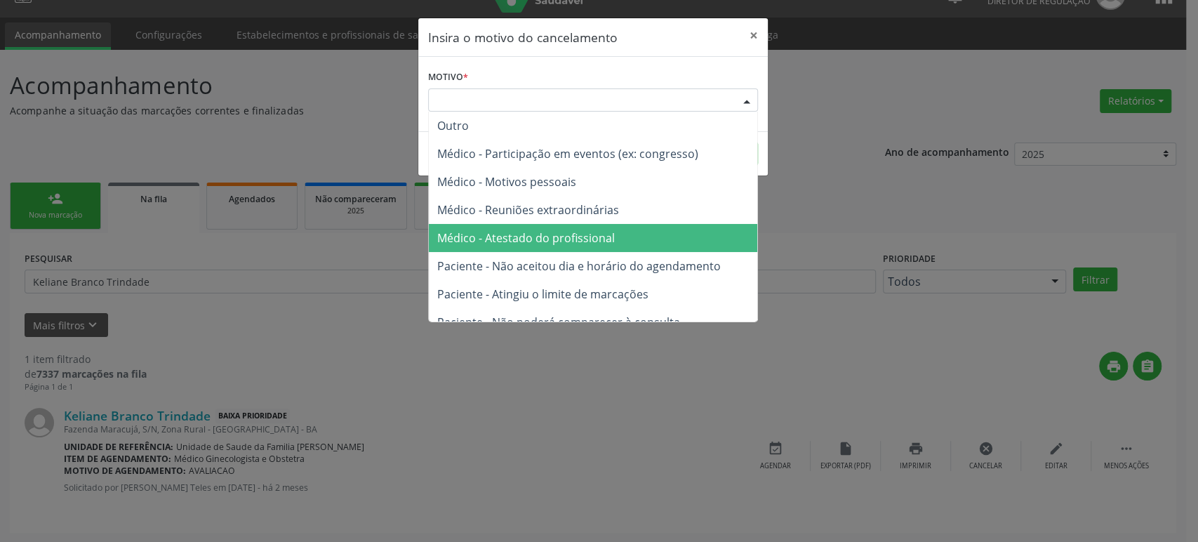
click at [560, 242] on span "Médico - Atestado do profissional" at bounding box center [526, 237] width 178 height 15
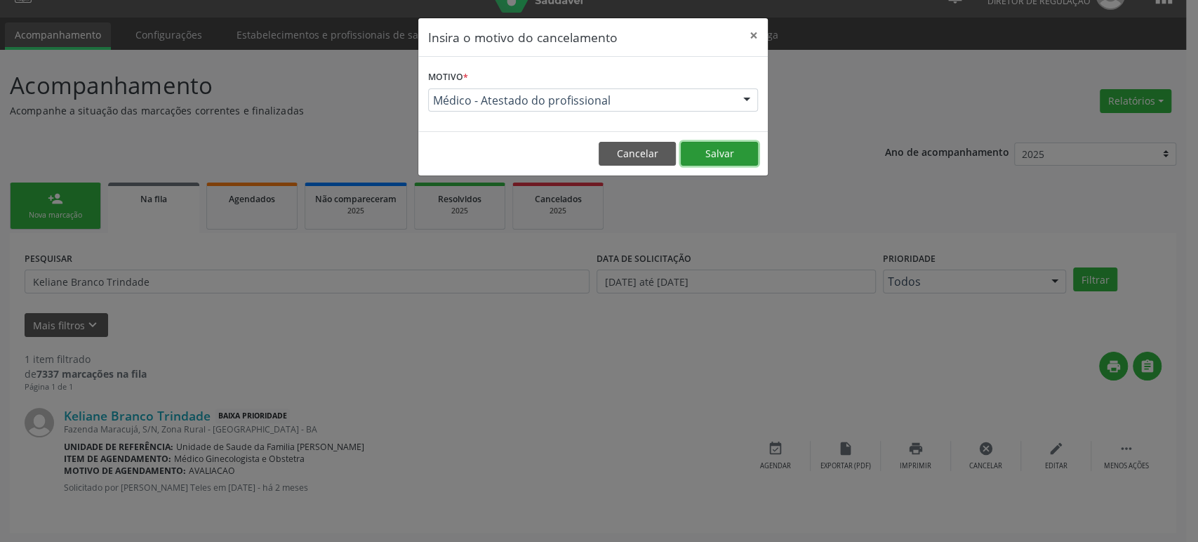
click at [716, 156] on button "Salvar" at bounding box center [719, 154] width 77 height 24
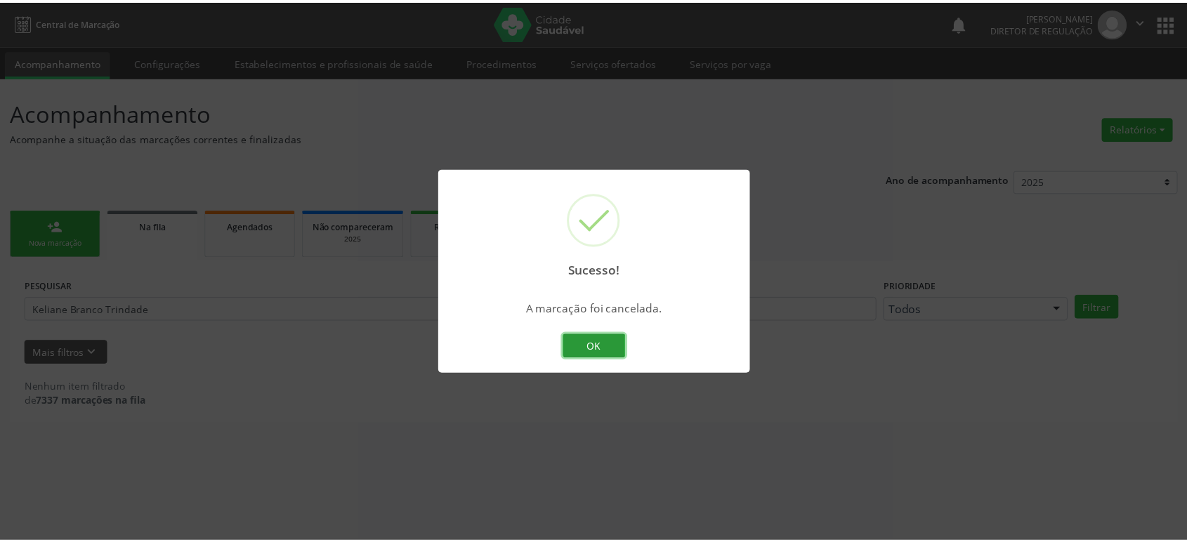
scroll to position [0, 0]
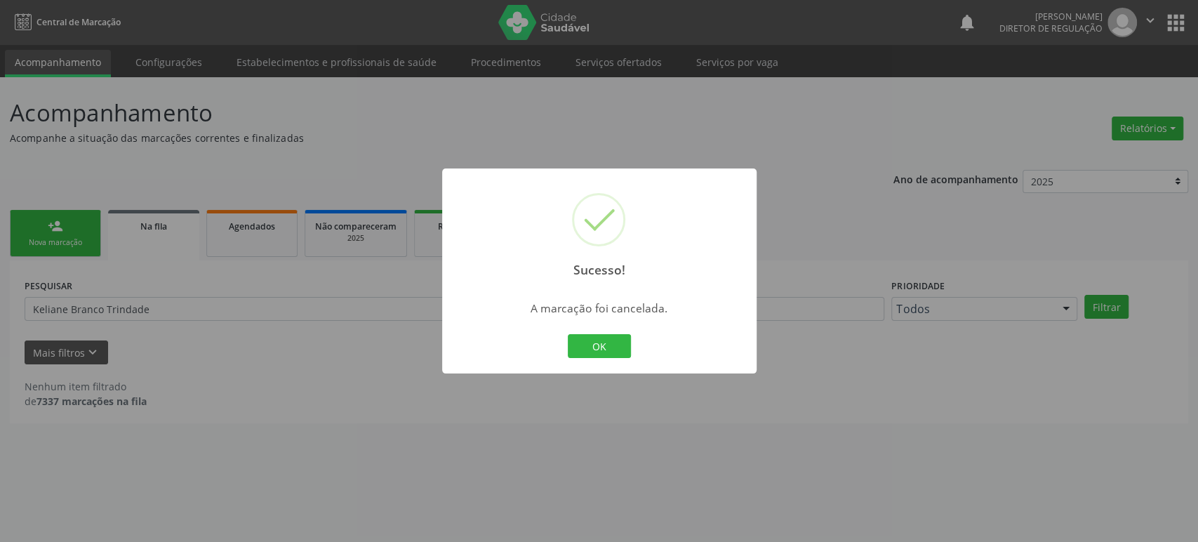
click at [234, 263] on div "Sucesso! × A marcação foi cancelada. OK Cancel" at bounding box center [599, 271] width 1198 height 542
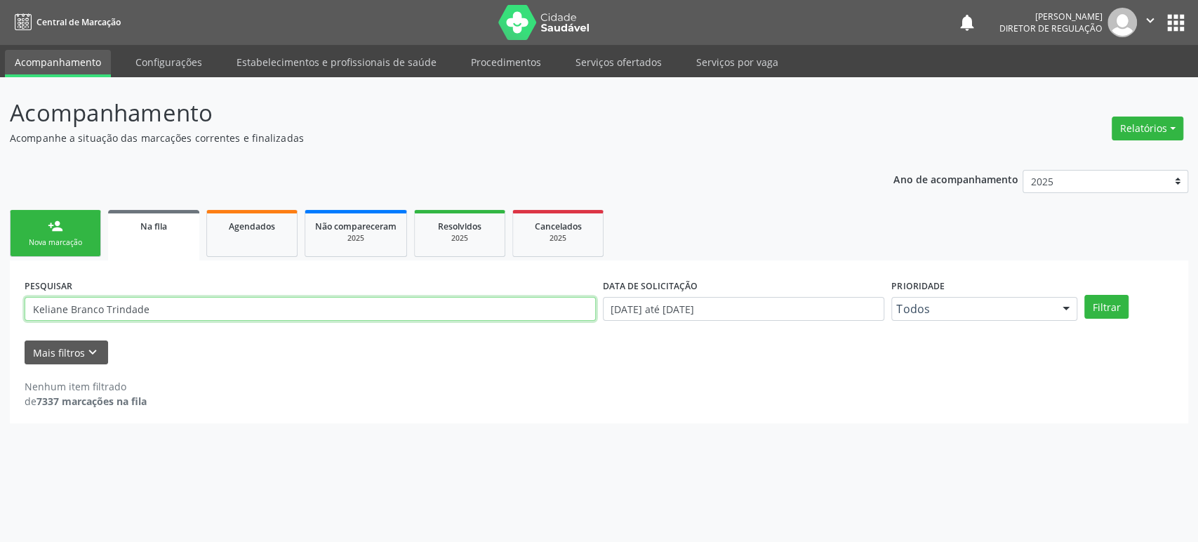
click at [139, 315] on input "Keliane Branco Trindade" at bounding box center [311, 309] width 572 height 24
paste input "708400220868669"
click at [1085, 295] on button "Filtrar" at bounding box center [1107, 307] width 44 height 24
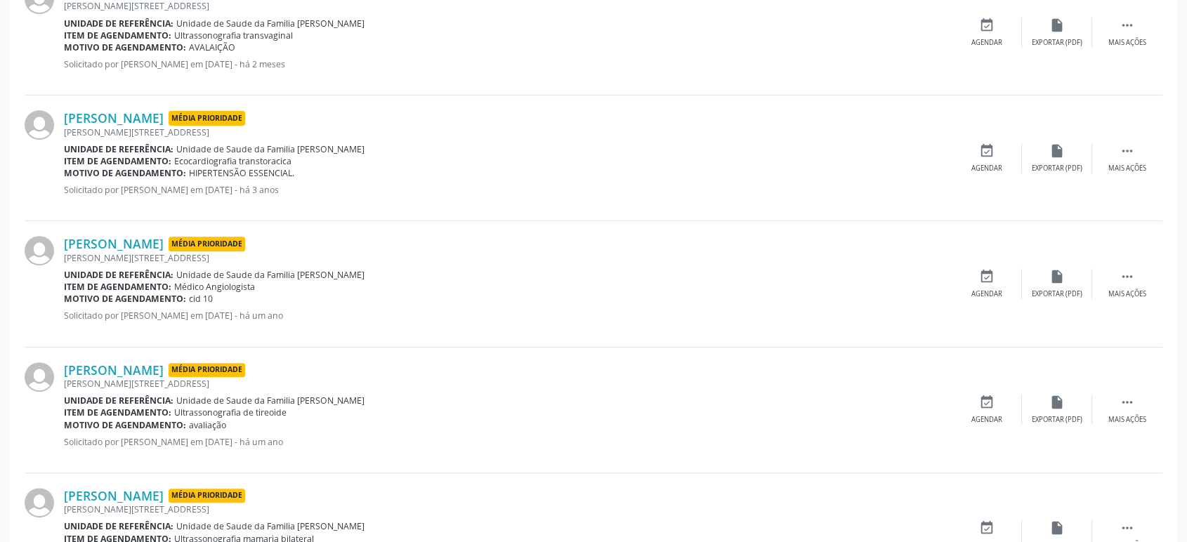
scroll to position [468, 0]
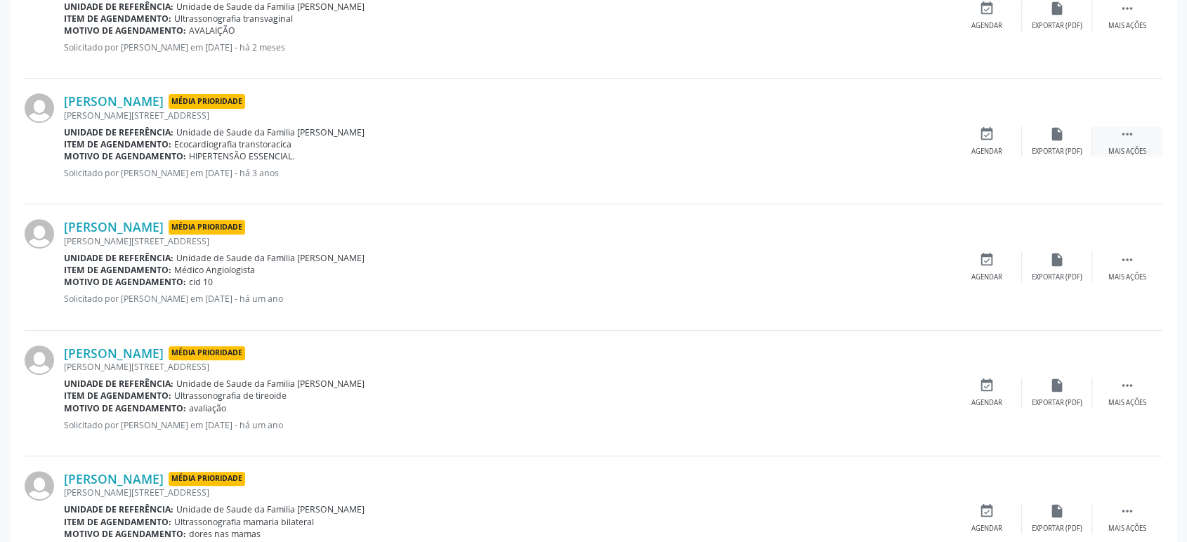
click at [1138, 130] on div " Mais ações" at bounding box center [1127, 141] width 70 height 30
click at [998, 133] on div "cancel Cancelar" at bounding box center [986, 141] width 70 height 30
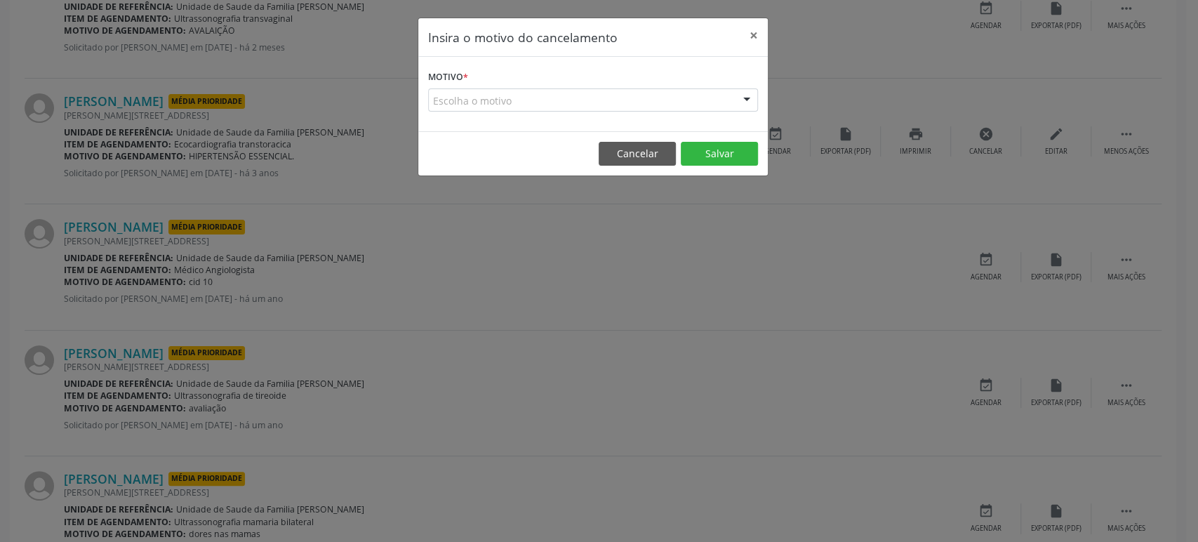
click at [489, 269] on div "Insira o motivo do cancelamento × Motivo * Escolha o motivo Outro Médico - Part…" at bounding box center [599, 271] width 1198 height 542
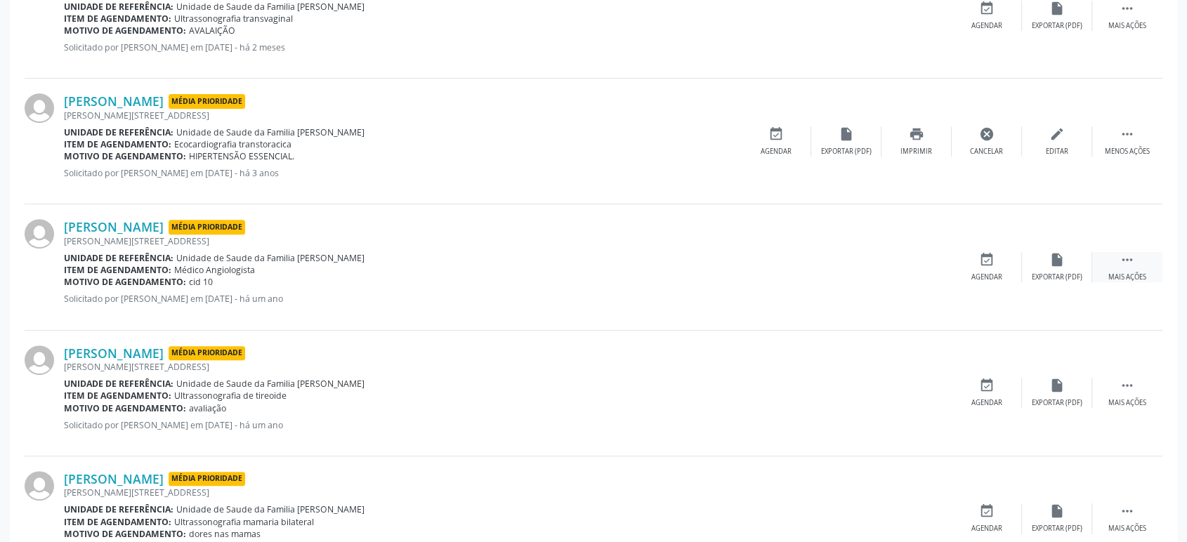
click at [1147, 263] on div " Mais ações" at bounding box center [1127, 267] width 70 height 30
click at [1131, 388] on icon "" at bounding box center [1126, 385] width 15 height 15
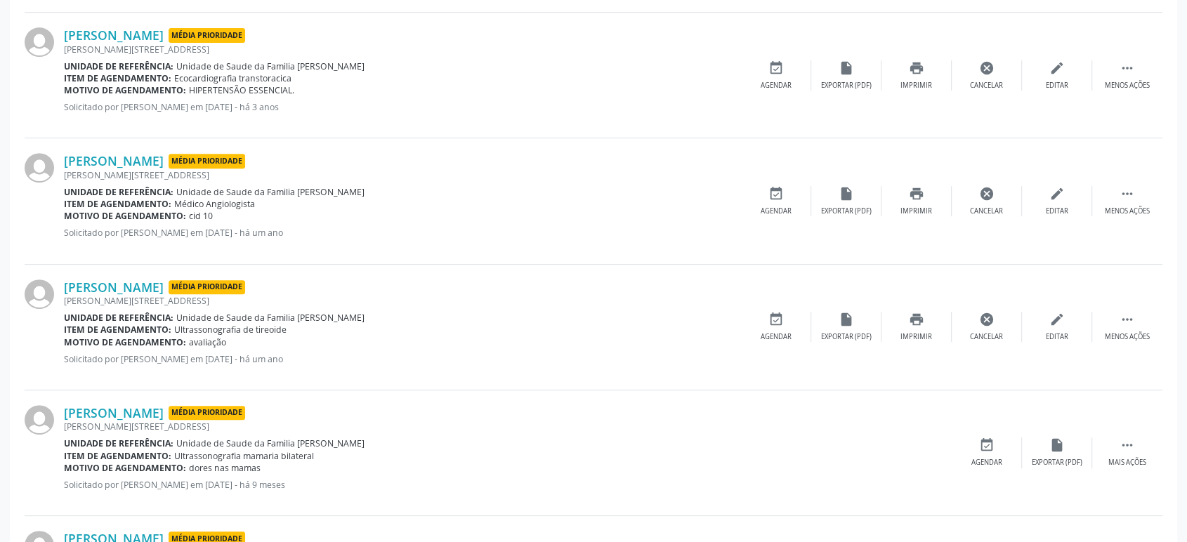
scroll to position [623, 0]
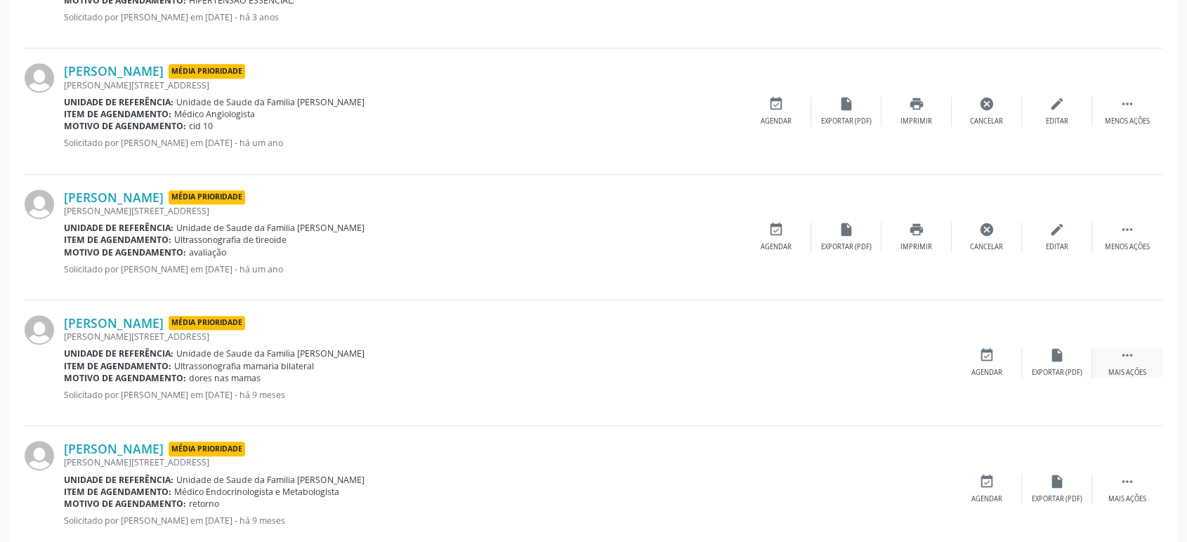
click at [1123, 357] on icon "" at bounding box center [1126, 355] width 15 height 15
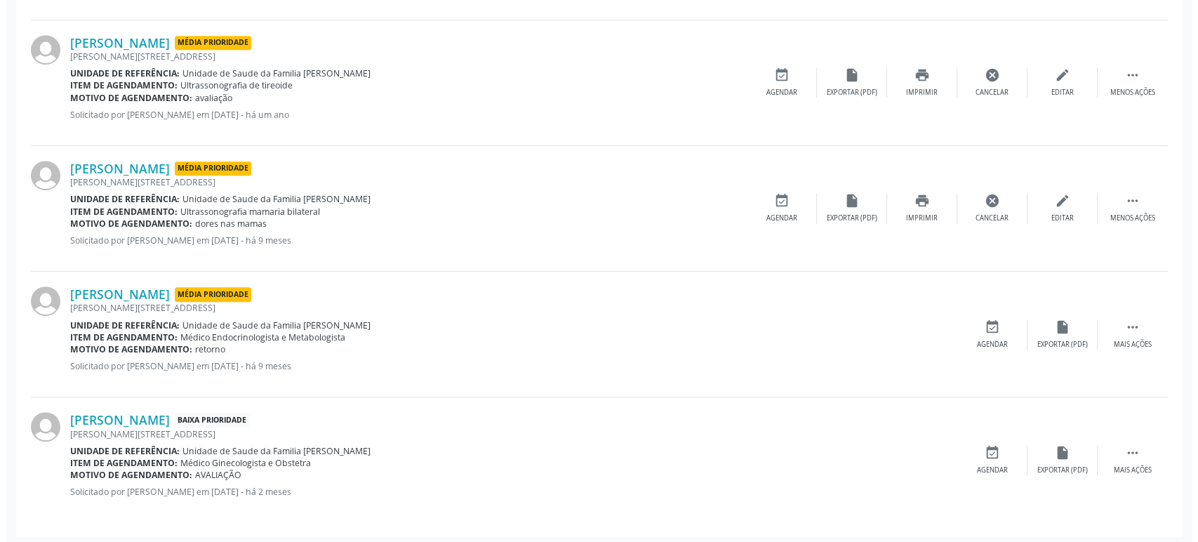
scroll to position [780, 0]
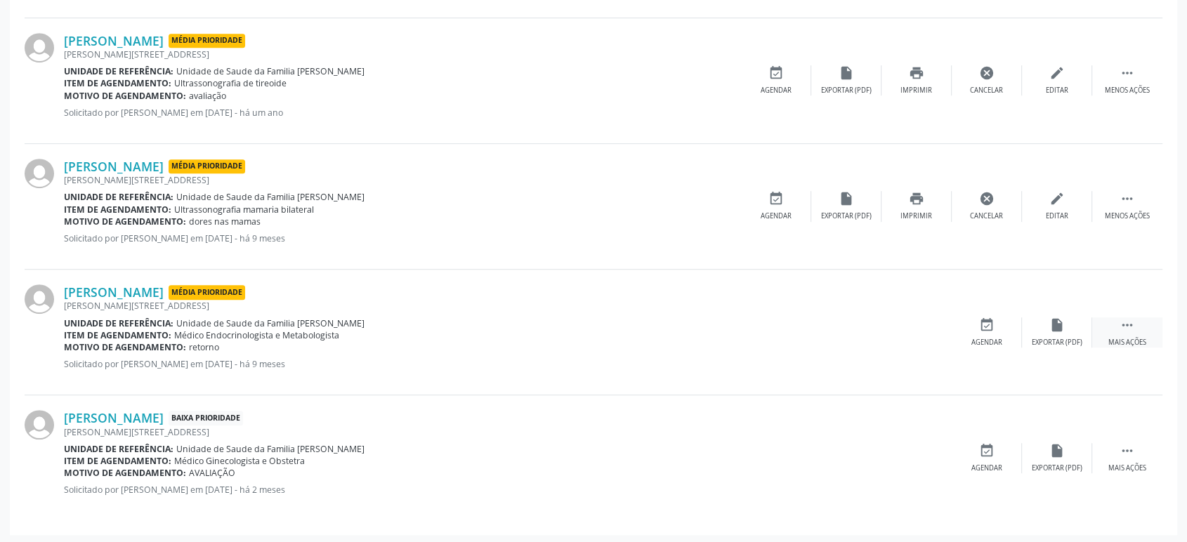
click at [1129, 322] on icon "" at bounding box center [1126, 324] width 15 height 15
click at [1129, 459] on div " Mais ações" at bounding box center [1127, 458] width 70 height 30
click at [987, 454] on icon "cancel" at bounding box center [986, 450] width 15 height 15
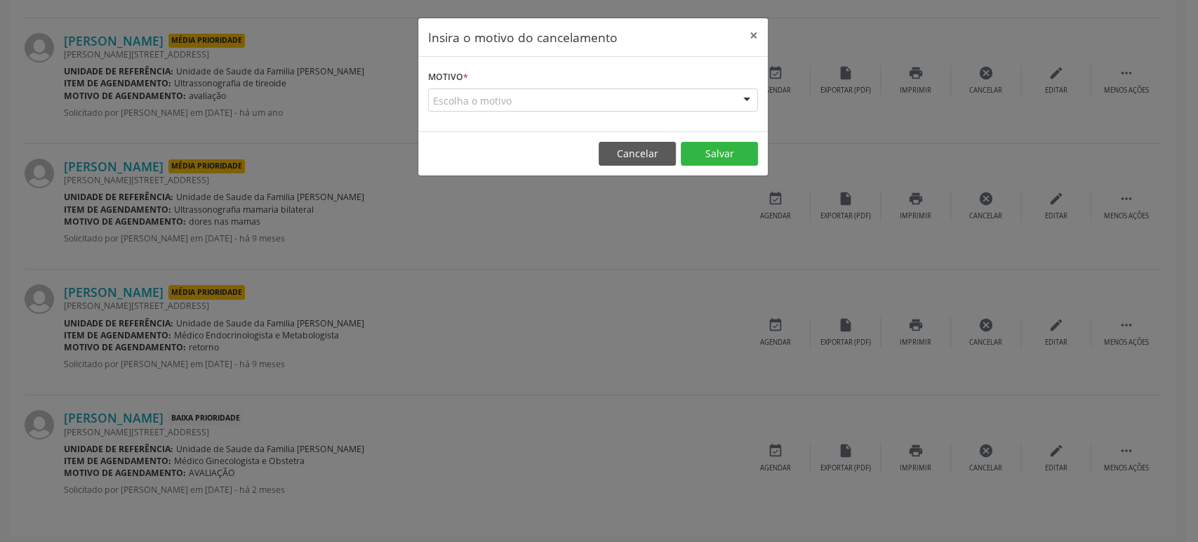
click at [433, 104] on div "Escolha o motivo" at bounding box center [593, 100] width 330 height 24
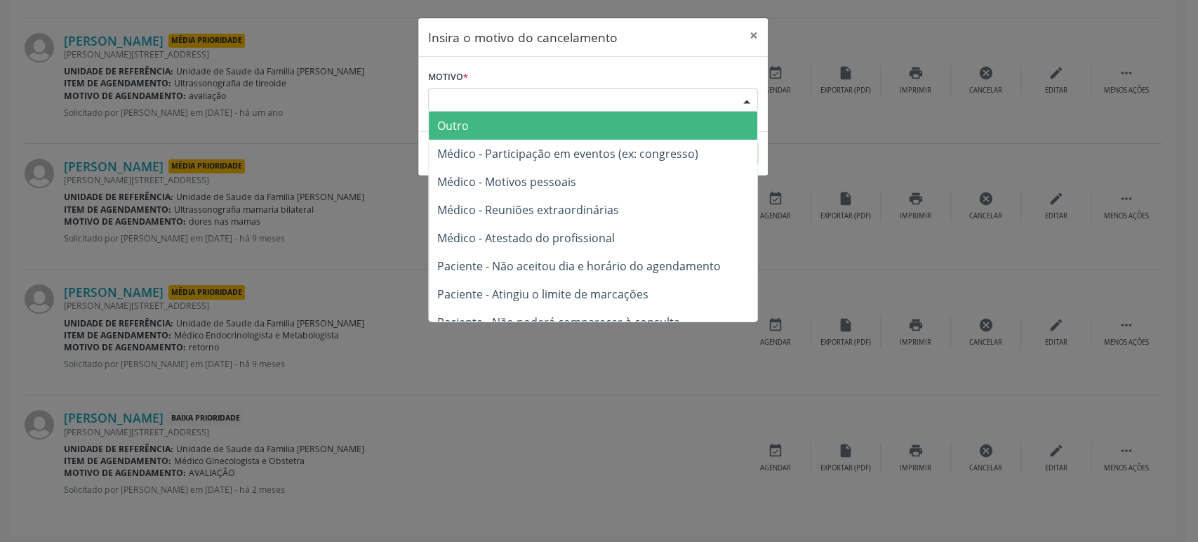
click at [614, 233] on span "Médico - Atestado do profissional" at bounding box center [593, 238] width 329 height 28
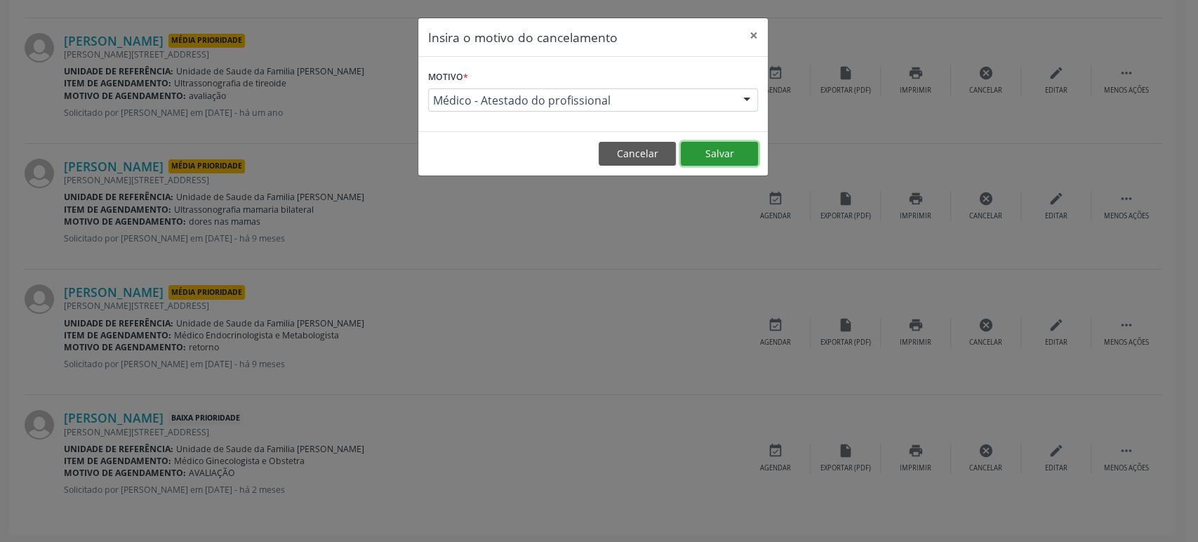
click at [717, 149] on button "Salvar" at bounding box center [719, 154] width 77 height 24
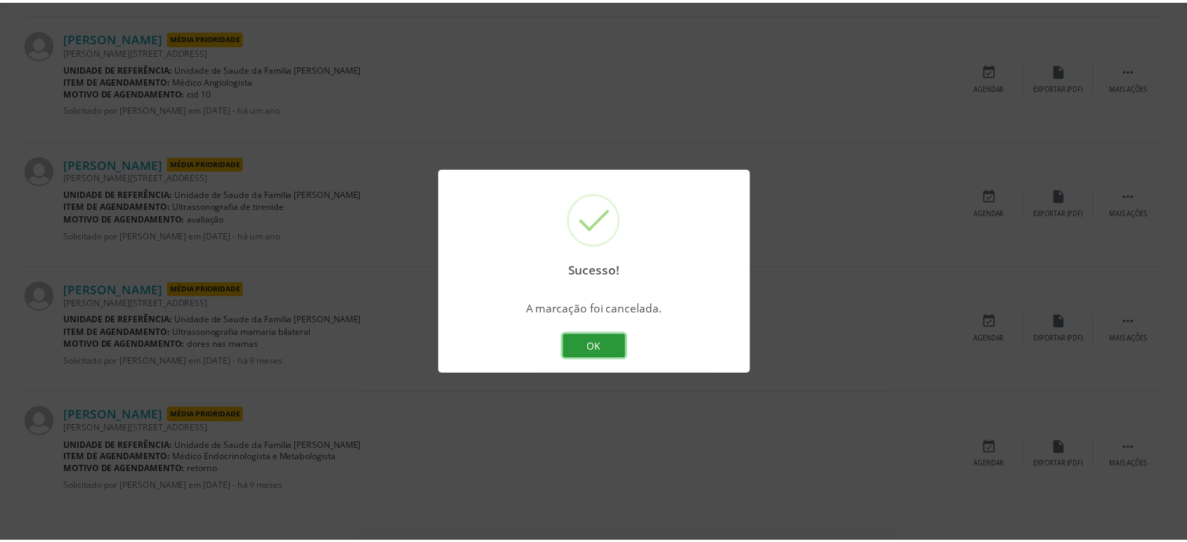
scroll to position [0, 0]
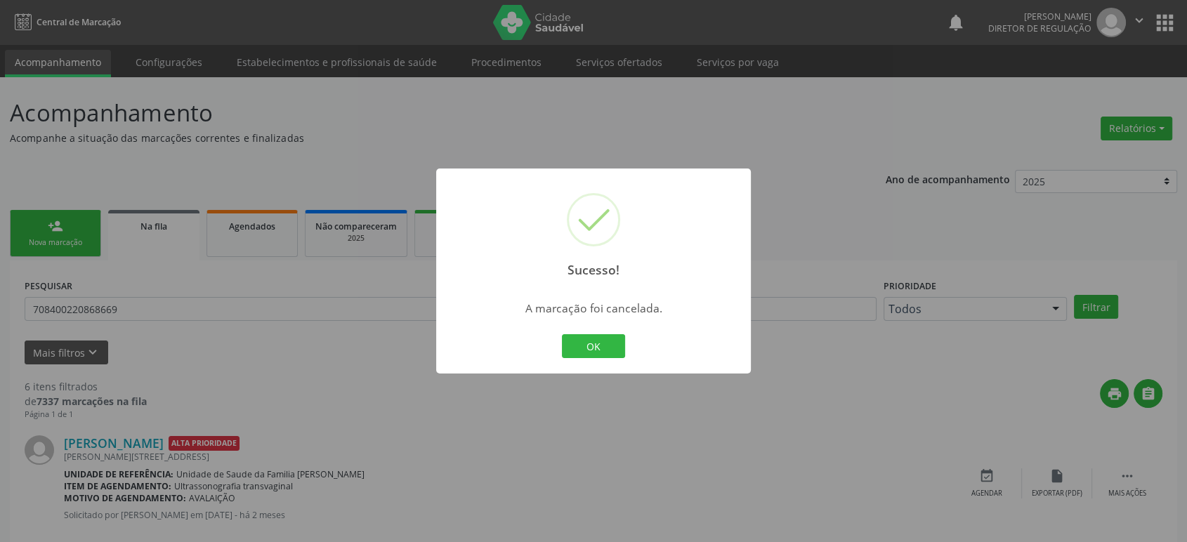
click at [178, 283] on div "Sucesso! × A marcação foi cancelada. OK Cancel" at bounding box center [593, 271] width 1187 height 542
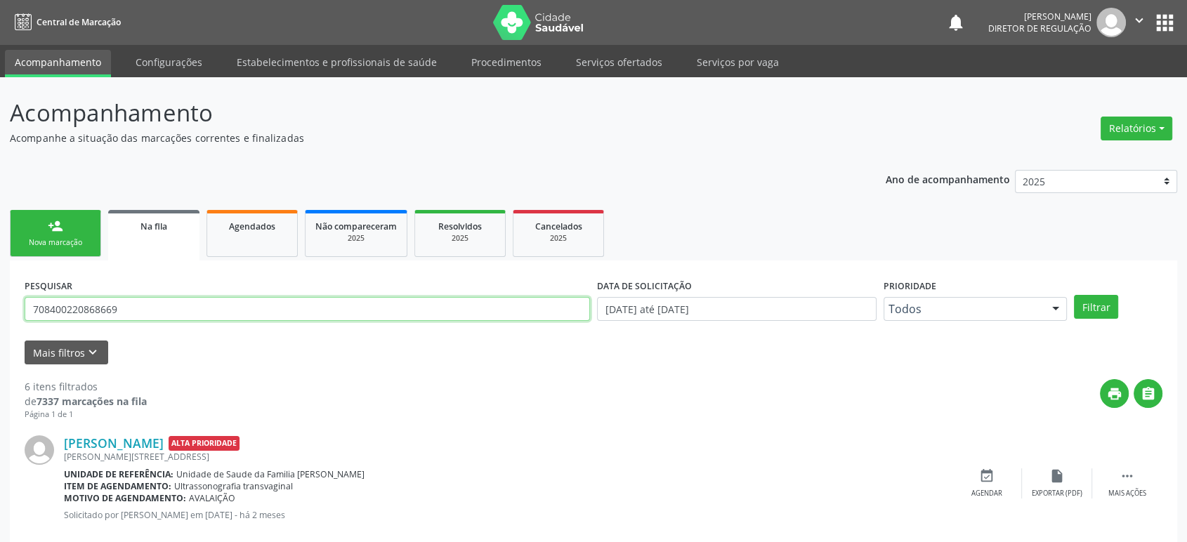
click at [171, 297] on input "708400220868669" at bounding box center [307, 309] width 565 height 24
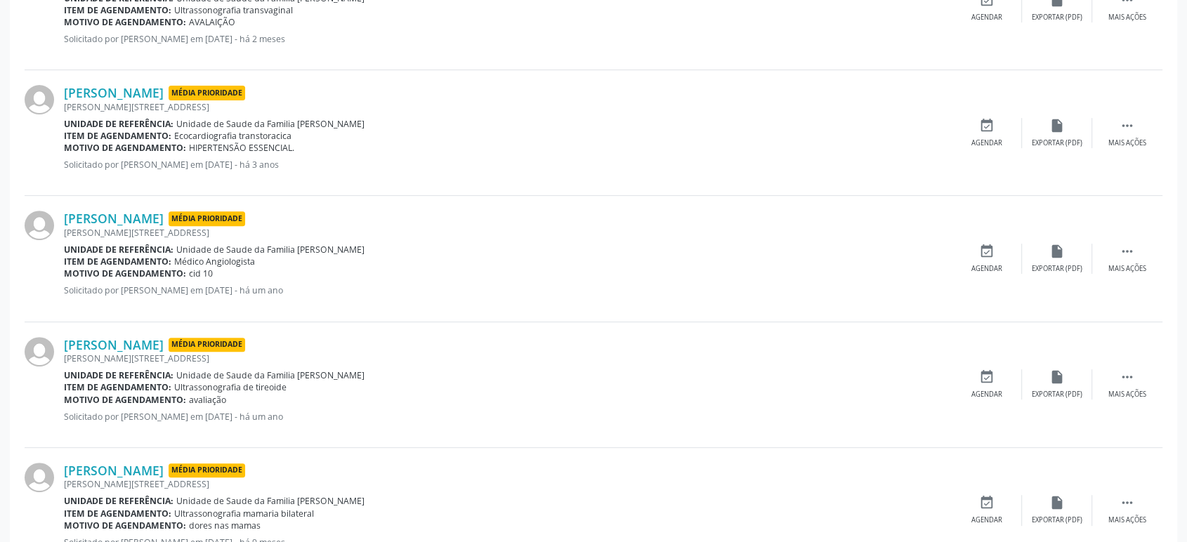
scroll to position [110, 0]
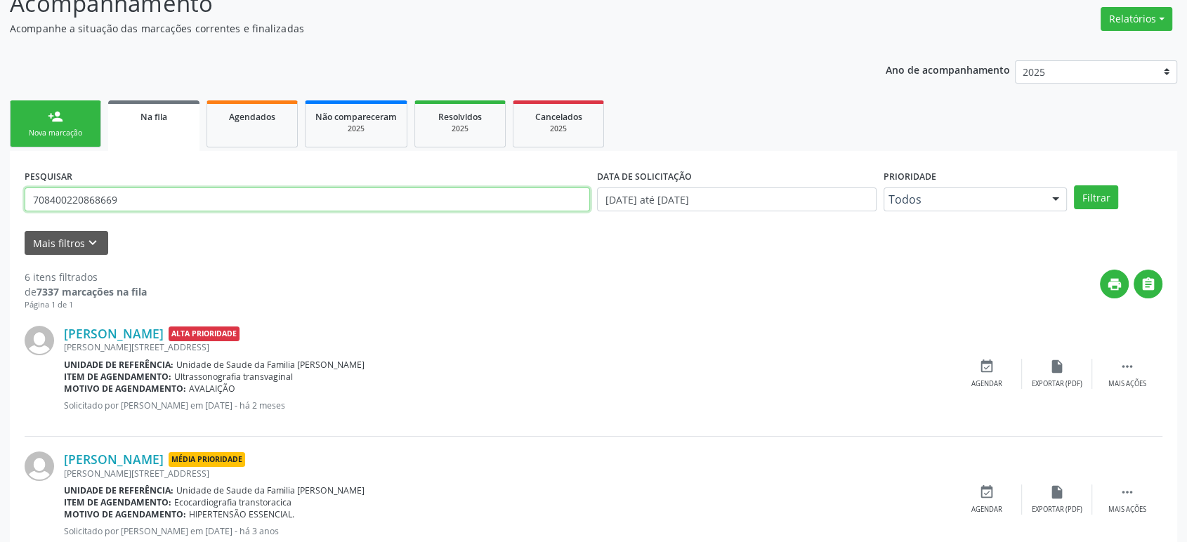
paste input "4 0033 5743 63"
type input "704 0033 5743 6369"
click at [1074, 185] on button "Filtrar" at bounding box center [1096, 197] width 44 height 24
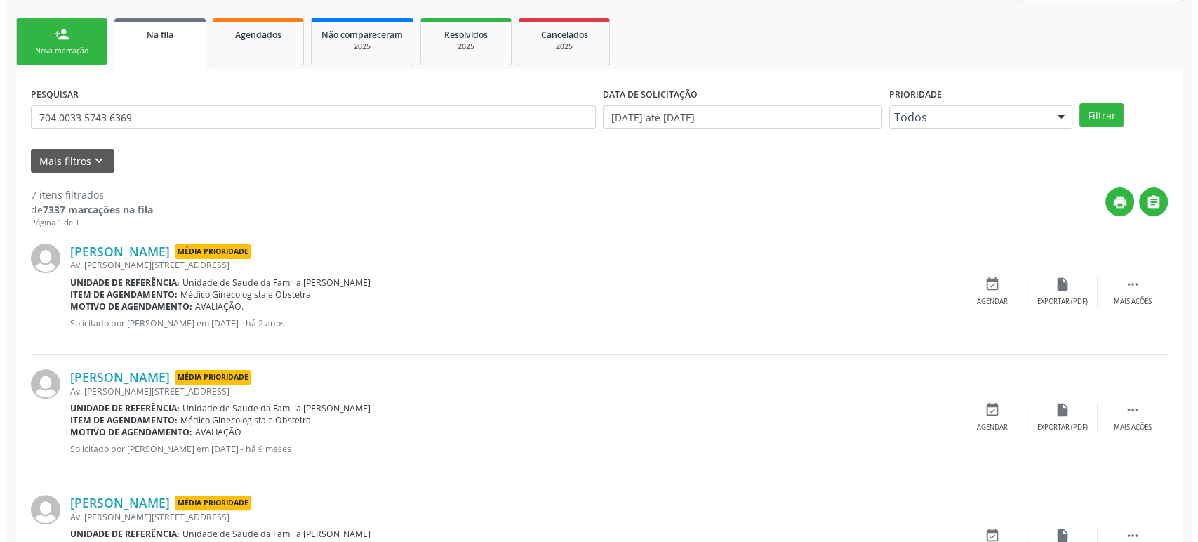
scroll to position [390, 0]
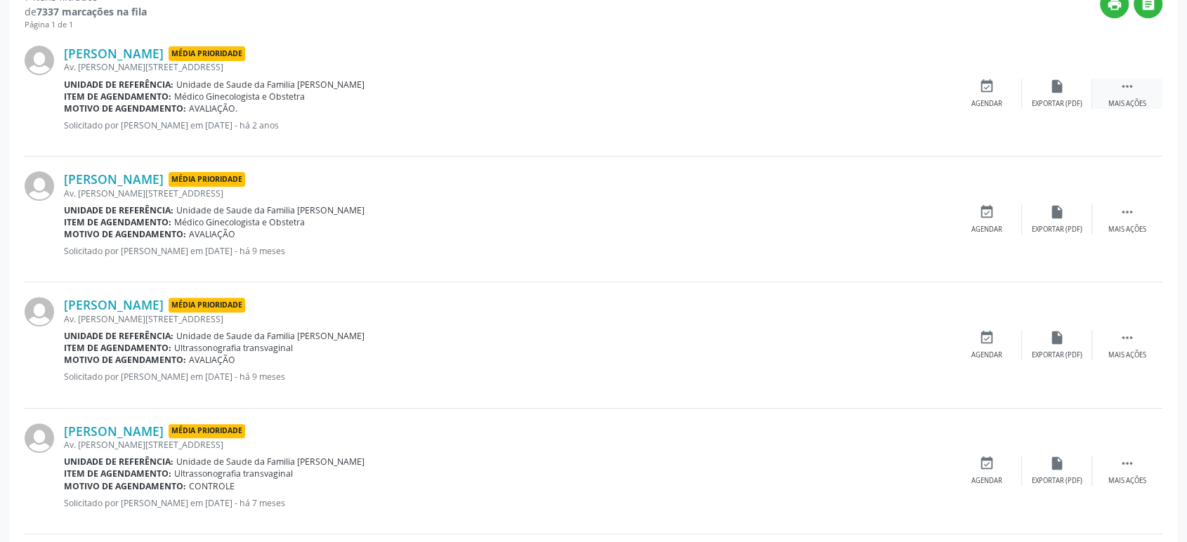
click at [1128, 91] on icon "" at bounding box center [1126, 86] width 15 height 15
click at [984, 88] on icon "cancel" at bounding box center [986, 86] width 15 height 15
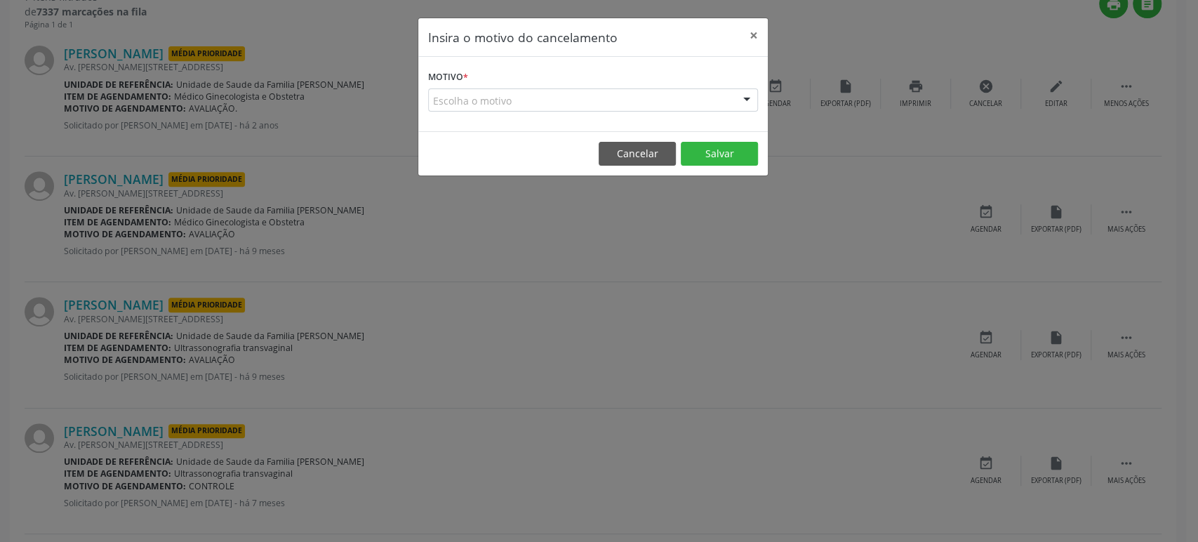
click at [574, 114] on div "Motivo * Escolha o motivo Outro Médico - Participação em eventos (ex: congresso…" at bounding box center [593, 94] width 350 height 74
click at [533, 96] on div "Escolha o motivo" at bounding box center [593, 100] width 330 height 24
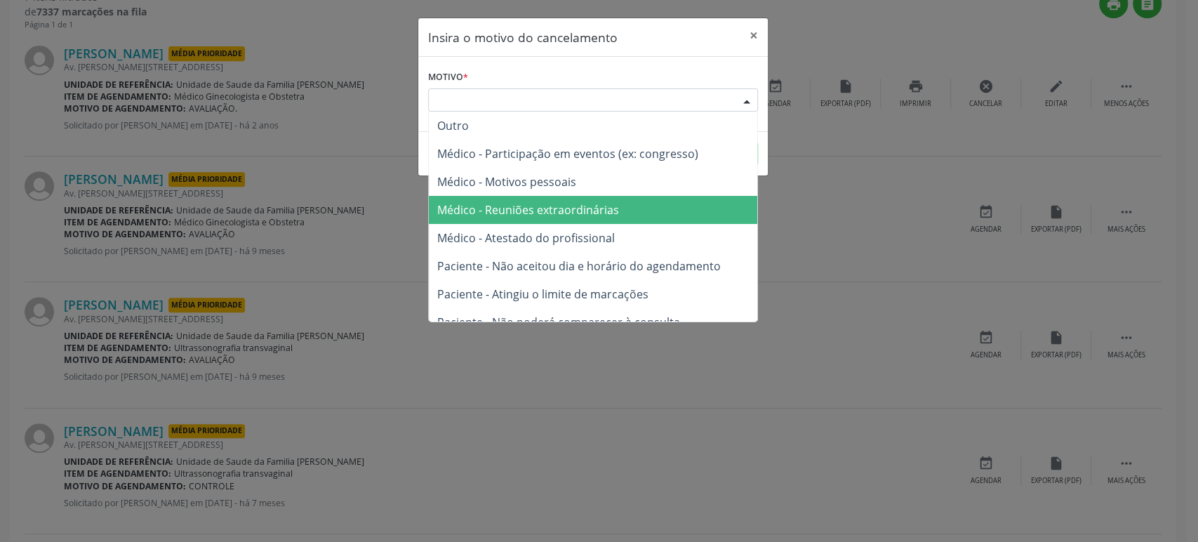
click at [547, 196] on span "Médico - Reuniões extraordinárias" at bounding box center [593, 210] width 329 height 28
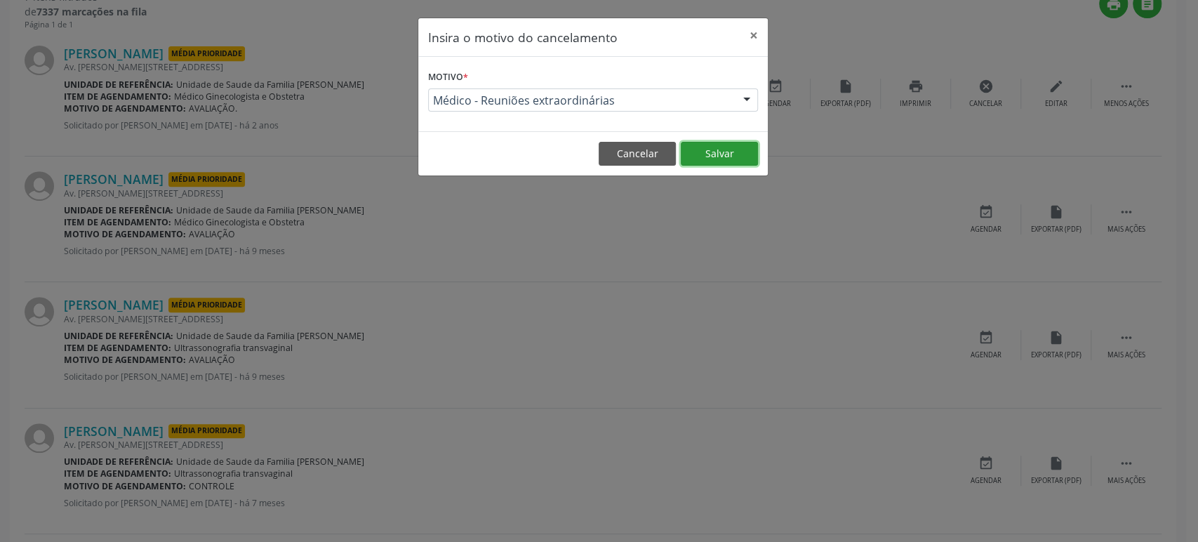
click at [729, 147] on button "Salvar" at bounding box center [719, 154] width 77 height 24
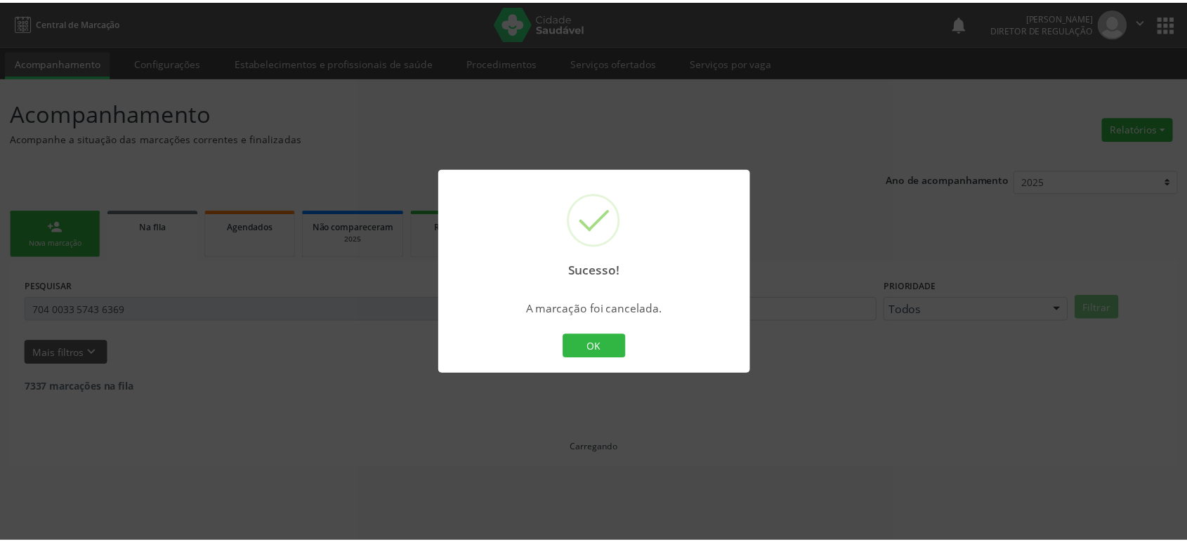
scroll to position [0, 0]
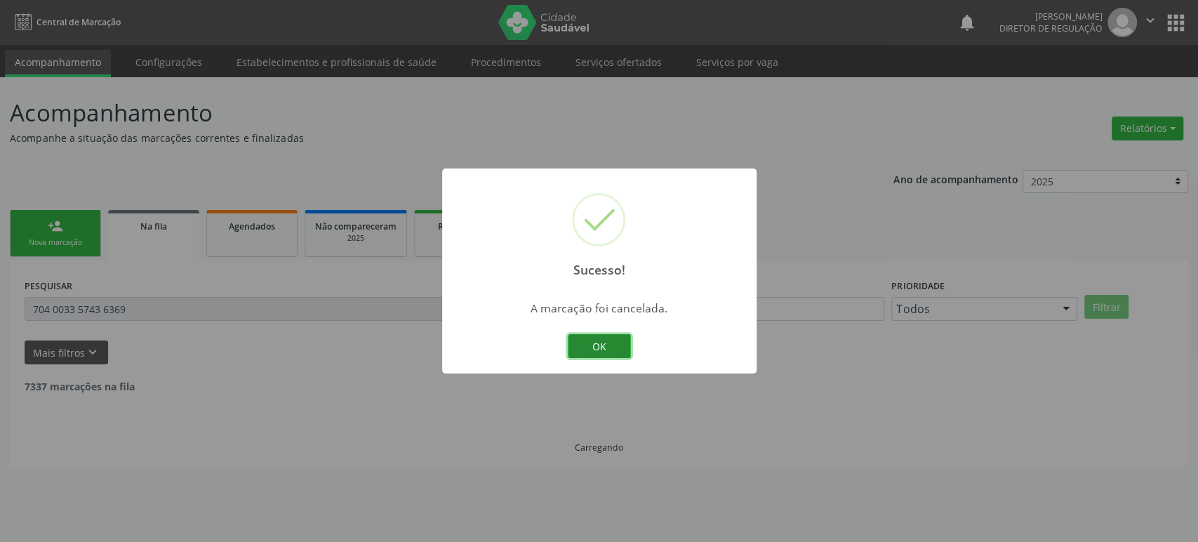
click at [607, 351] on button "OK" at bounding box center [599, 346] width 63 height 24
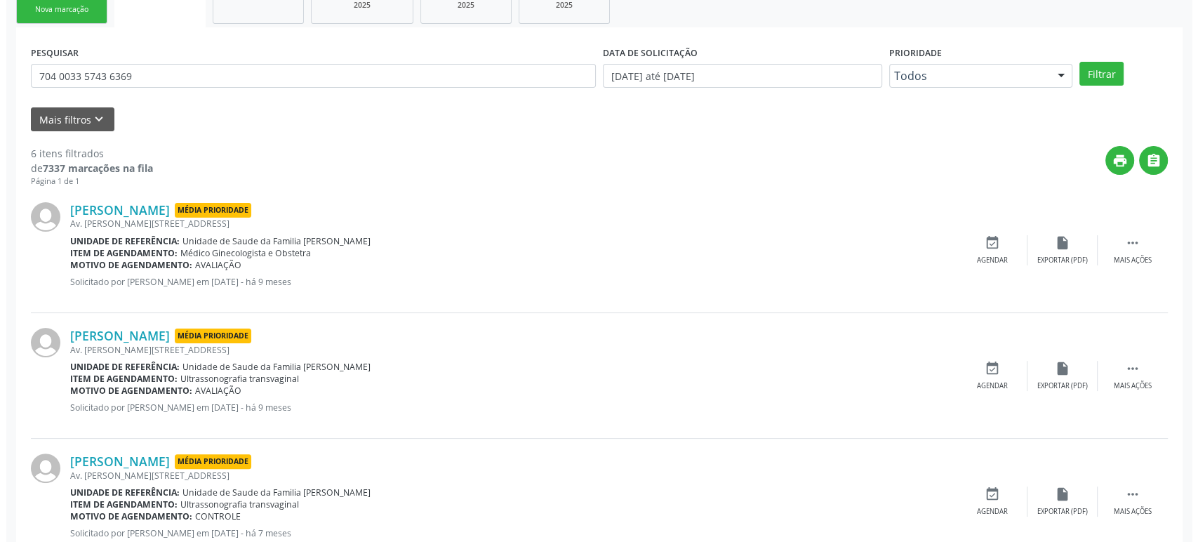
scroll to position [234, 0]
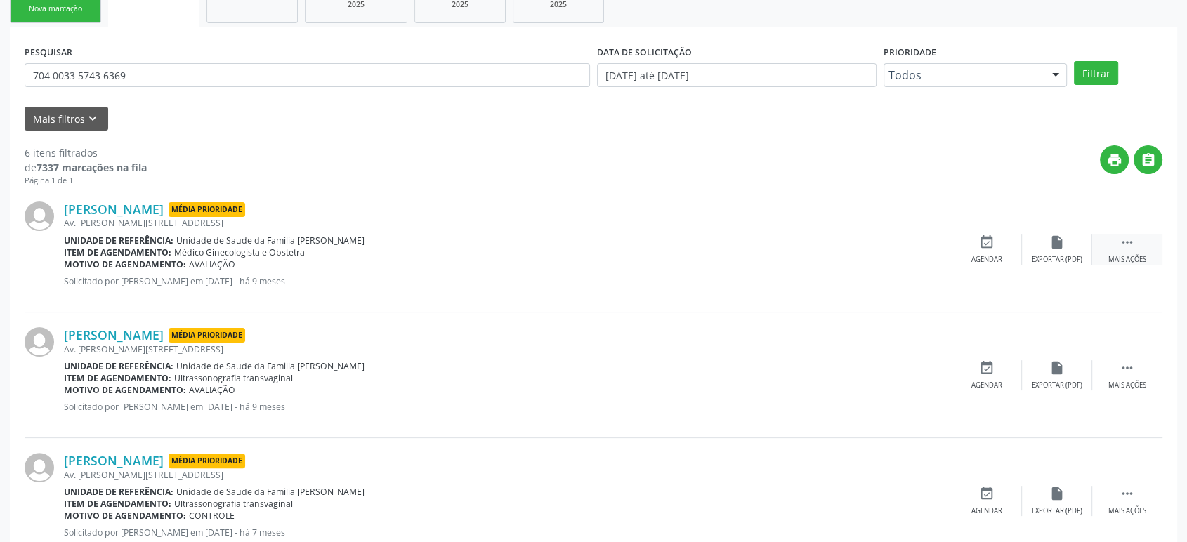
click at [1130, 238] on icon "" at bounding box center [1126, 242] width 15 height 15
click at [977, 237] on div "cancel Cancelar" at bounding box center [986, 250] width 70 height 30
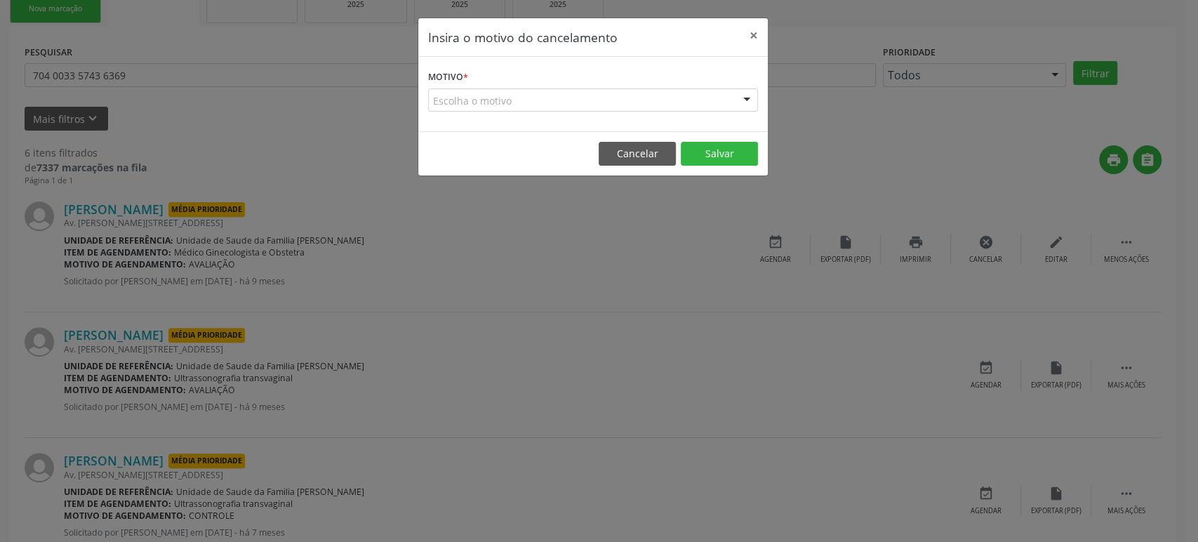
click at [491, 102] on div "Escolha o motivo" at bounding box center [593, 100] width 330 height 24
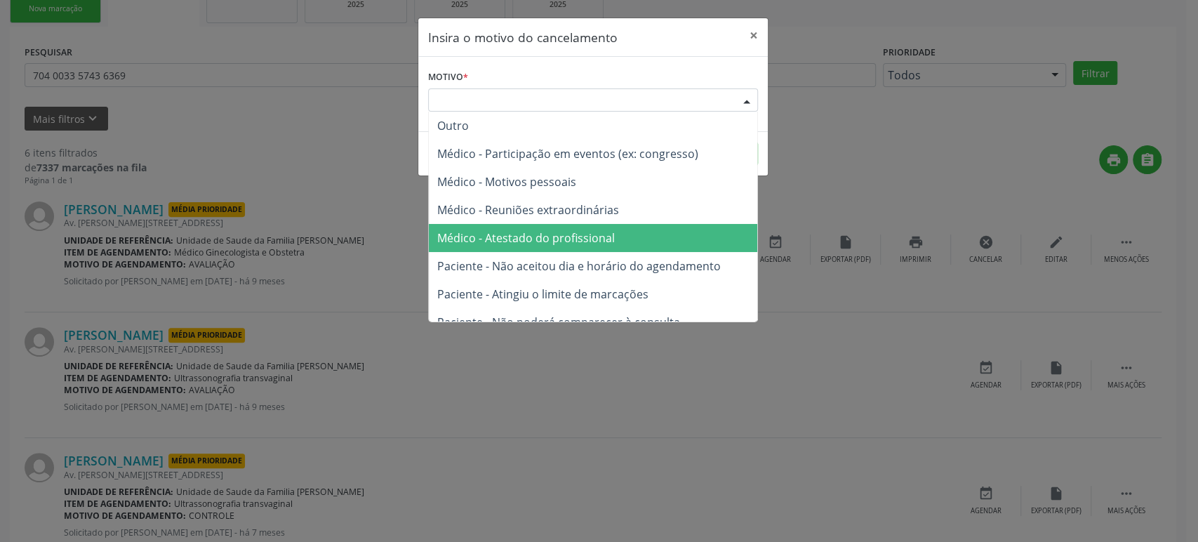
click at [593, 232] on span "Médico - Atestado do profissional" at bounding box center [526, 237] width 178 height 15
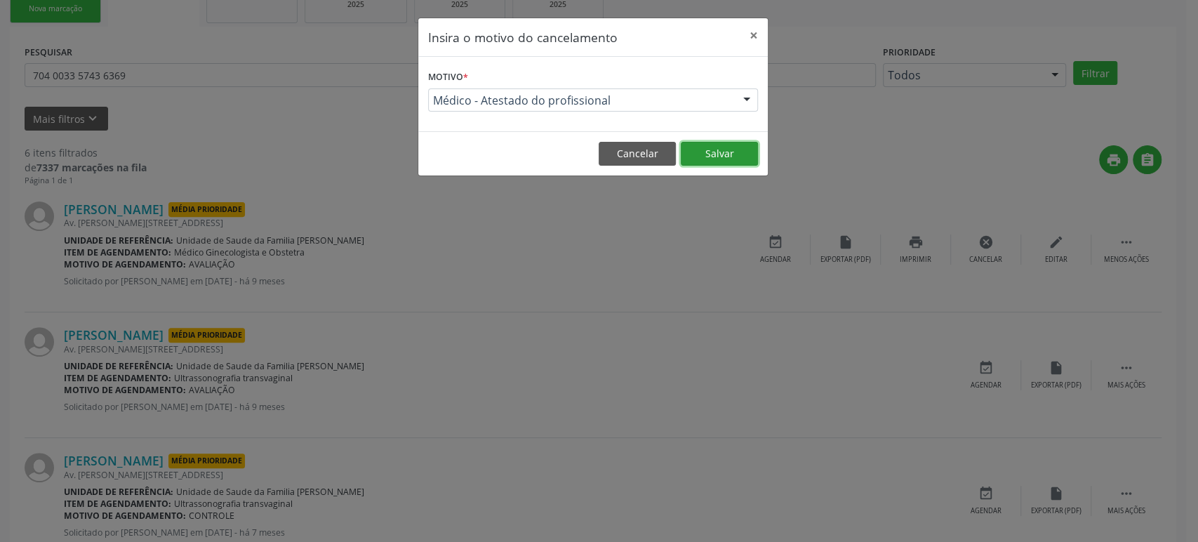
click at [723, 152] on button "Salvar" at bounding box center [719, 154] width 77 height 24
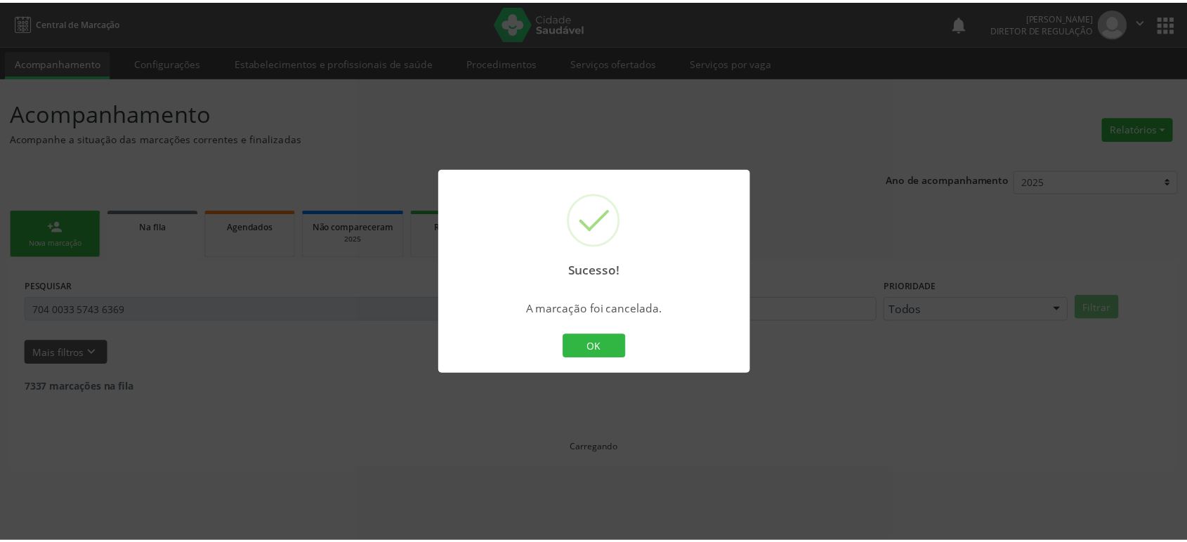
scroll to position [0, 0]
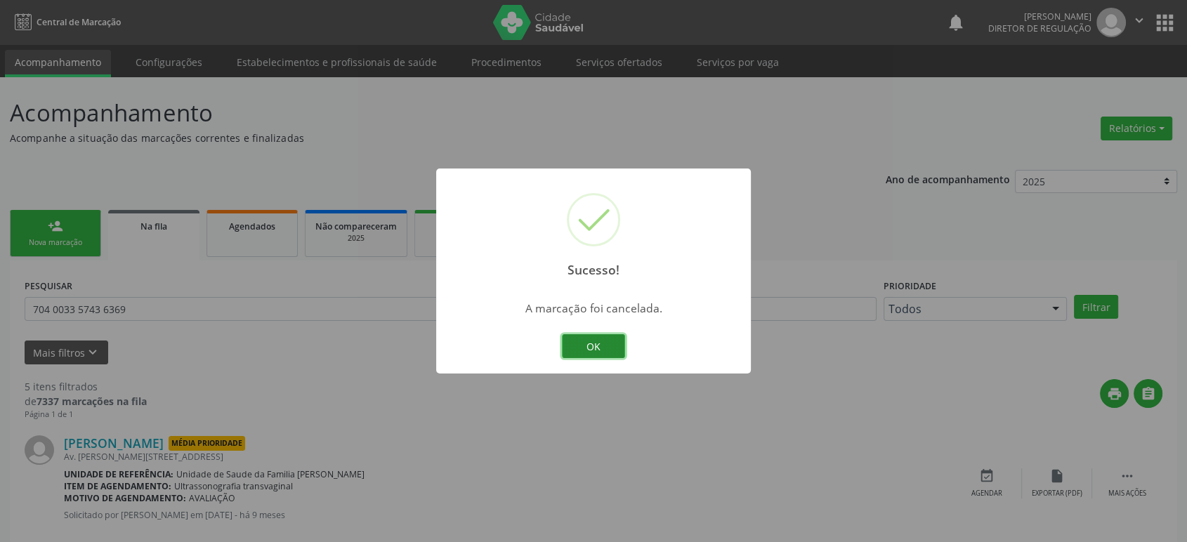
click at [580, 345] on button "OK" at bounding box center [593, 346] width 63 height 24
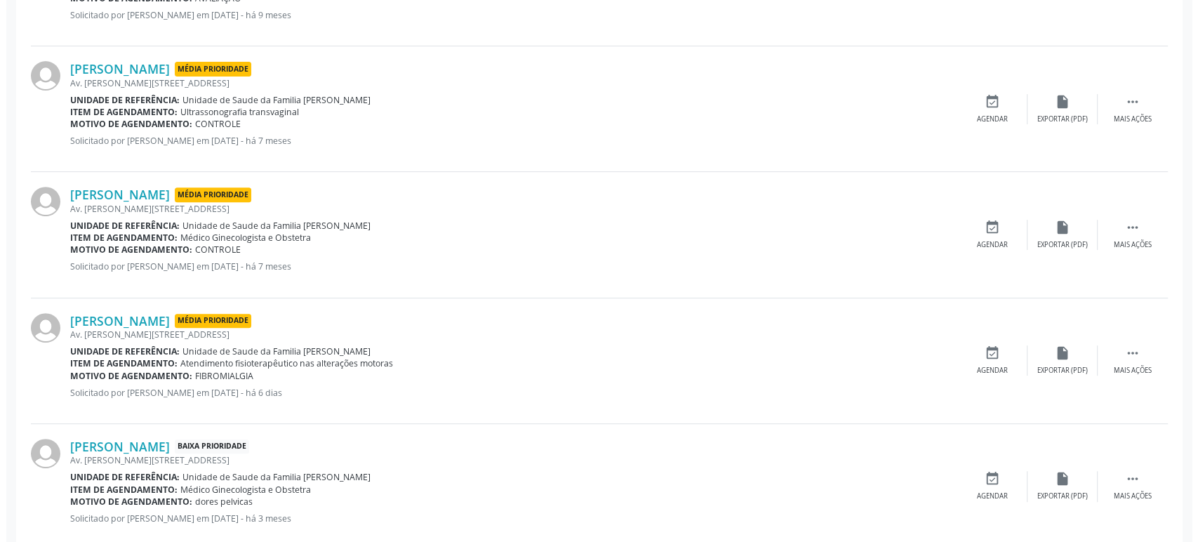
scroll to position [529, 0]
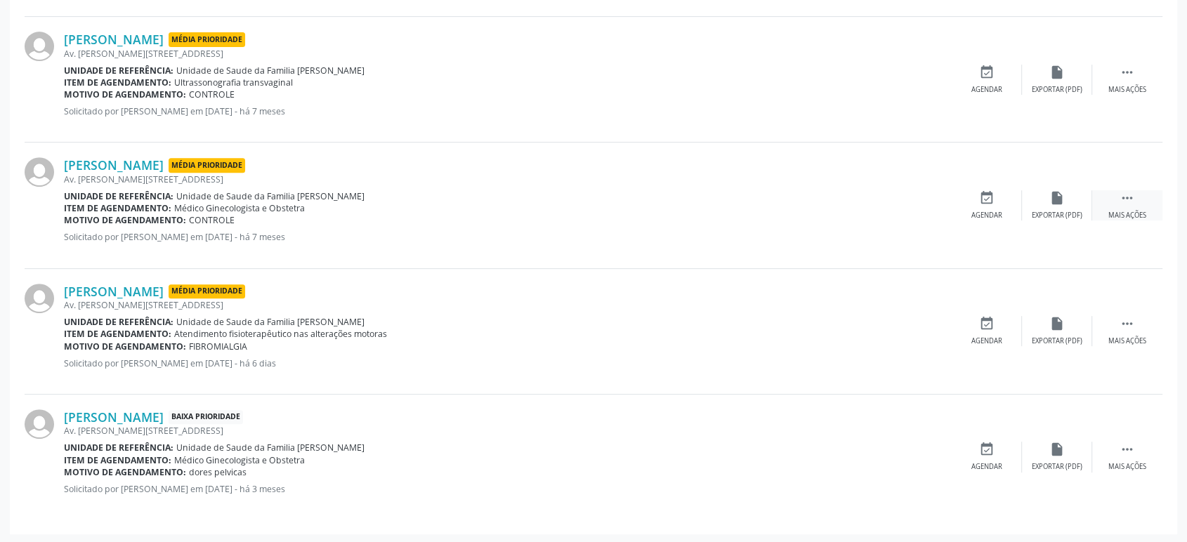
click at [1125, 198] on icon "" at bounding box center [1126, 197] width 15 height 15
click at [981, 211] on div "Cancelar" at bounding box center [986, 216] width 33 height 10
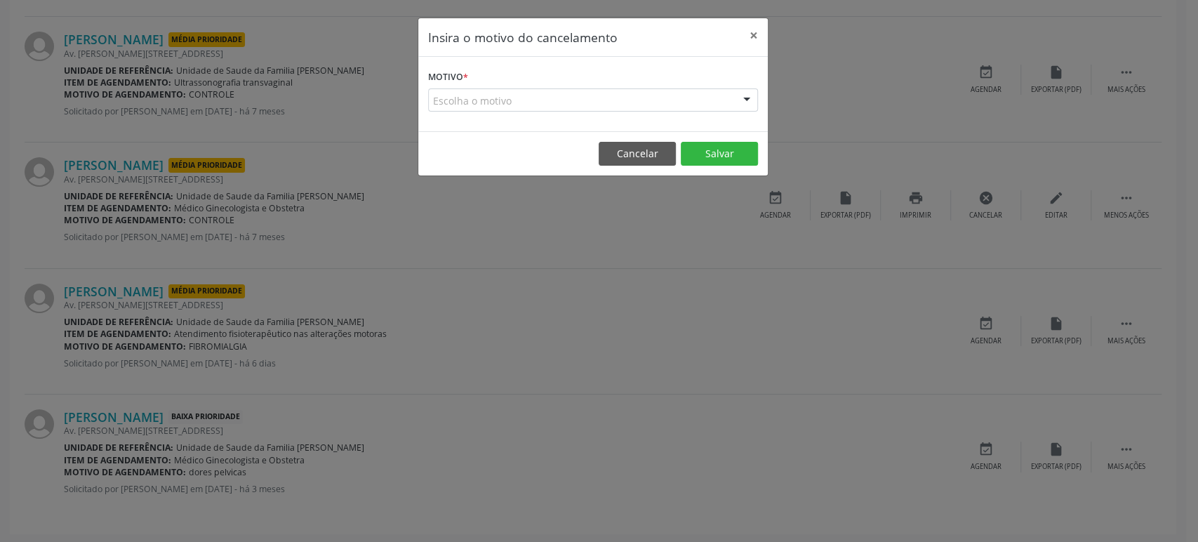
drag, startPoint x: 458, startPoint y: 84, endPoint x: 463, endPoint y: 99, distance: 16.2
click at [458, 83] on label "Motivo *" at bounding box center [448, 78] width 40 height 22
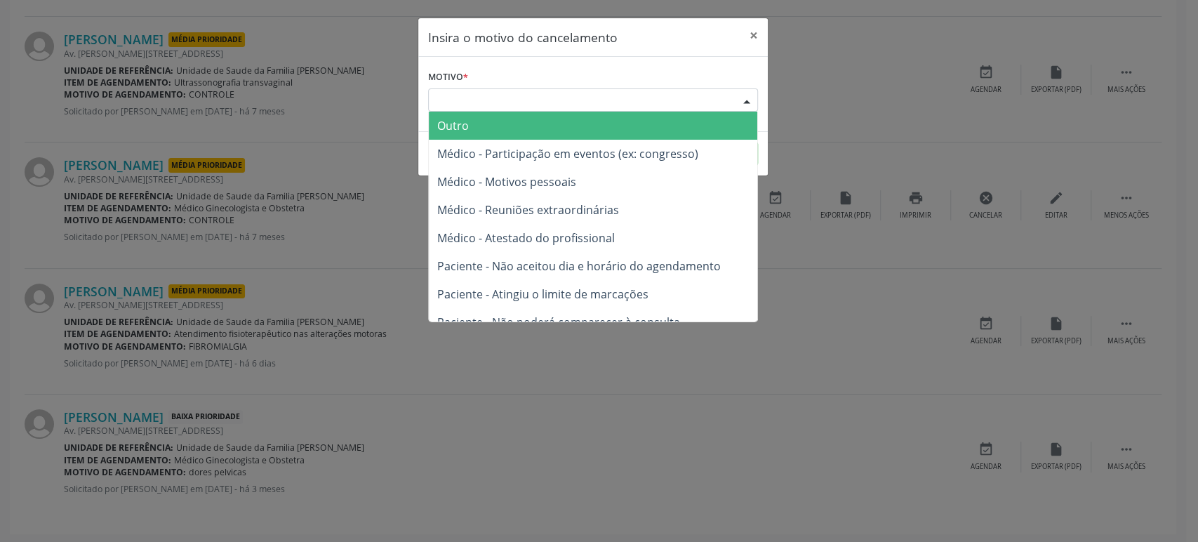
click at [463, 99] on div "Escolha o motivo" at bounding box center [593, 100] width 330 height 24
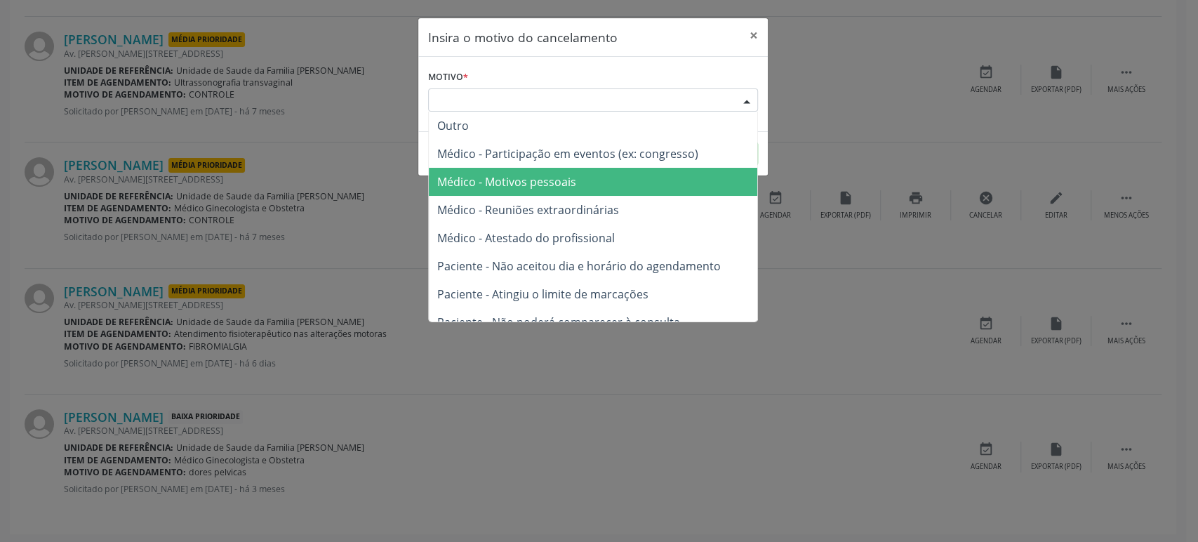
click at [526, 208] on span "Médico - Reuniões extraordinárias" at bounding box center [528, 209] width 182 height 15
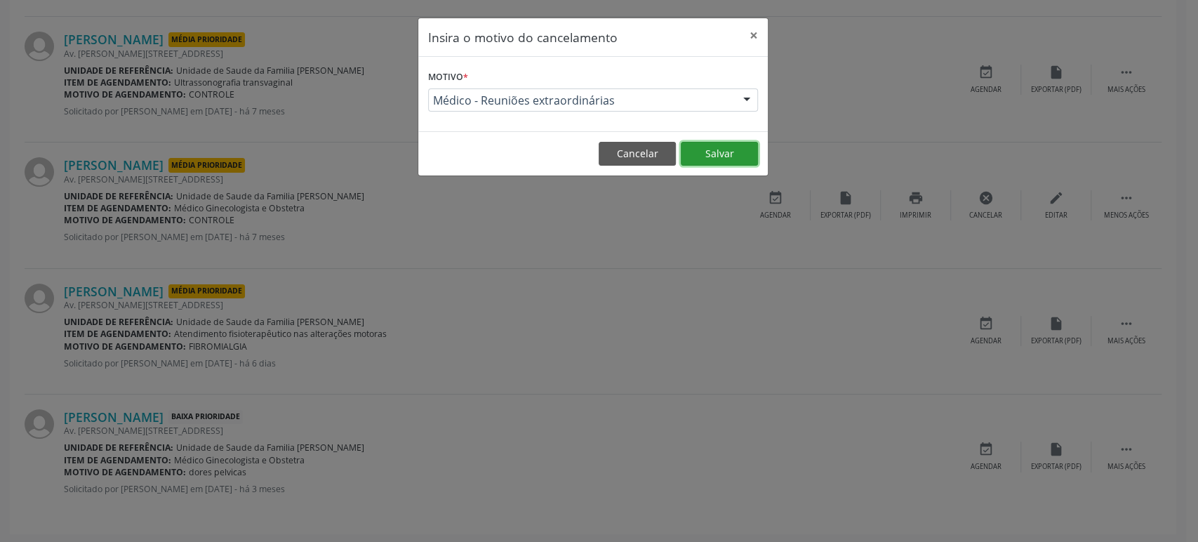
click at [692, 144] on button "Salvar" at bounding box center [719, 154] width 77 height 24
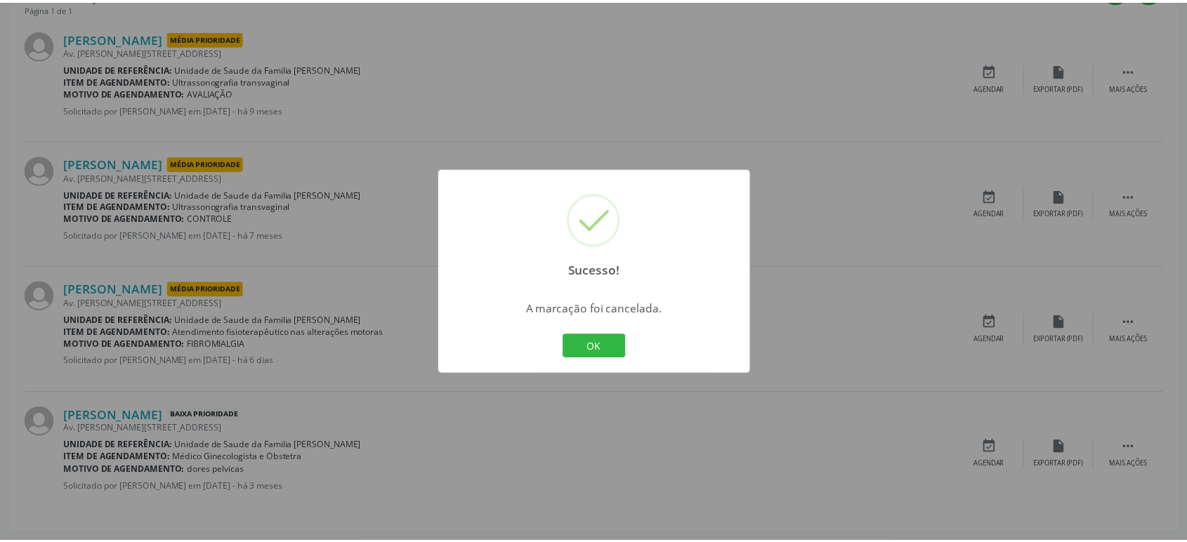
scroll to position [0, 0]
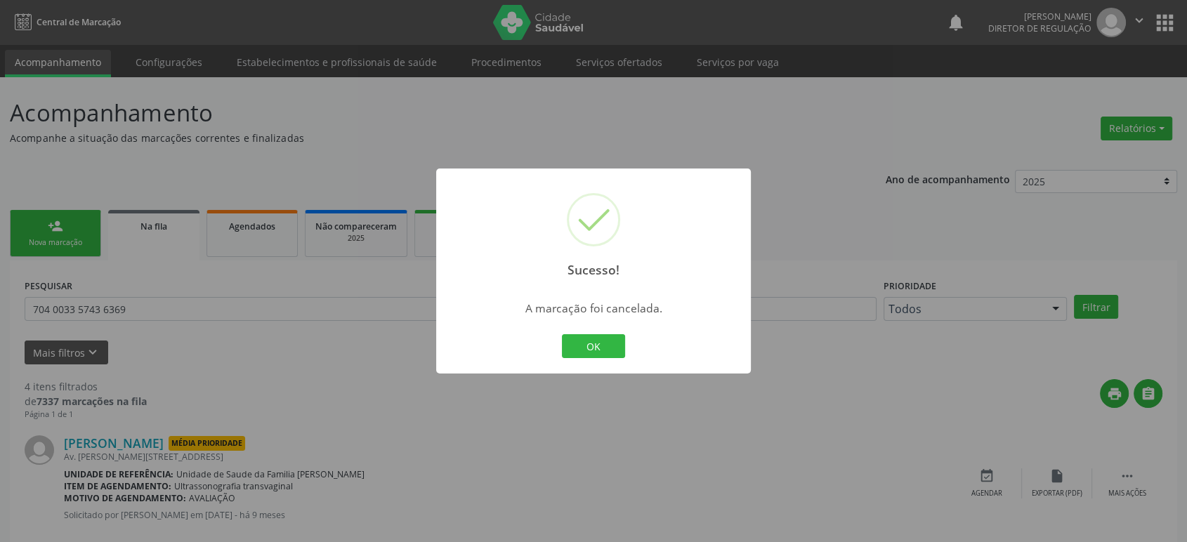
click at [256, 403] on div "Sucesso! × A marcação foi cancelada. OK Cancel" at bounding box center [593, 271] width 1187 height 542
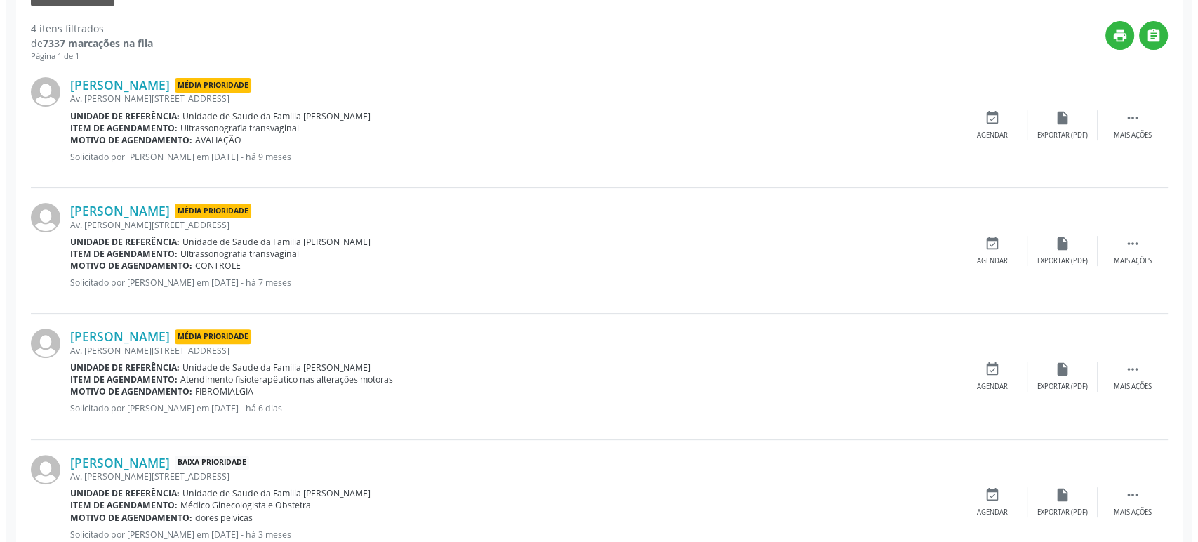
scroll to position [404, 0]
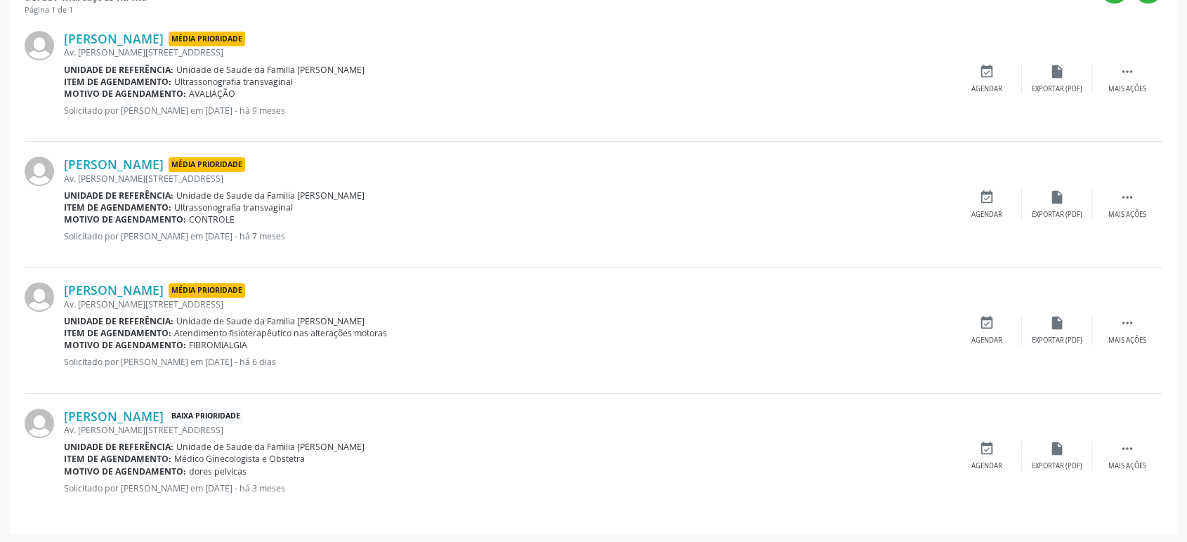
click at [1133, 437] on div "[PERSON_NAME] Baixa Prioridade Av. [PERSON_NAME][STREET_ADDRESS] Unidade de ref…" at bounding box center [593, 456] width 1137 height 125
click at [1120, 456] on div " Mais ações" at bounding box center [1127, 456] width 70 height 30
click at [1003, 451] on div "cancel Cancelar" at bounding box center [986, 456] width 70 height 30
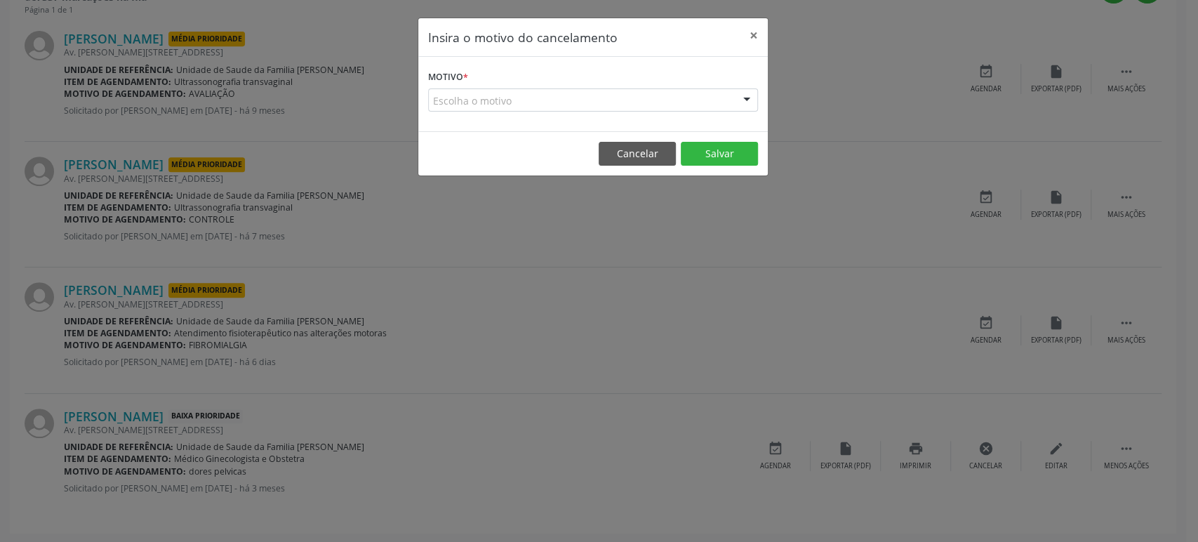
click at [531, 105] on div "Escolha o motivo" at bounding box center [593, 100] width 330 height 24
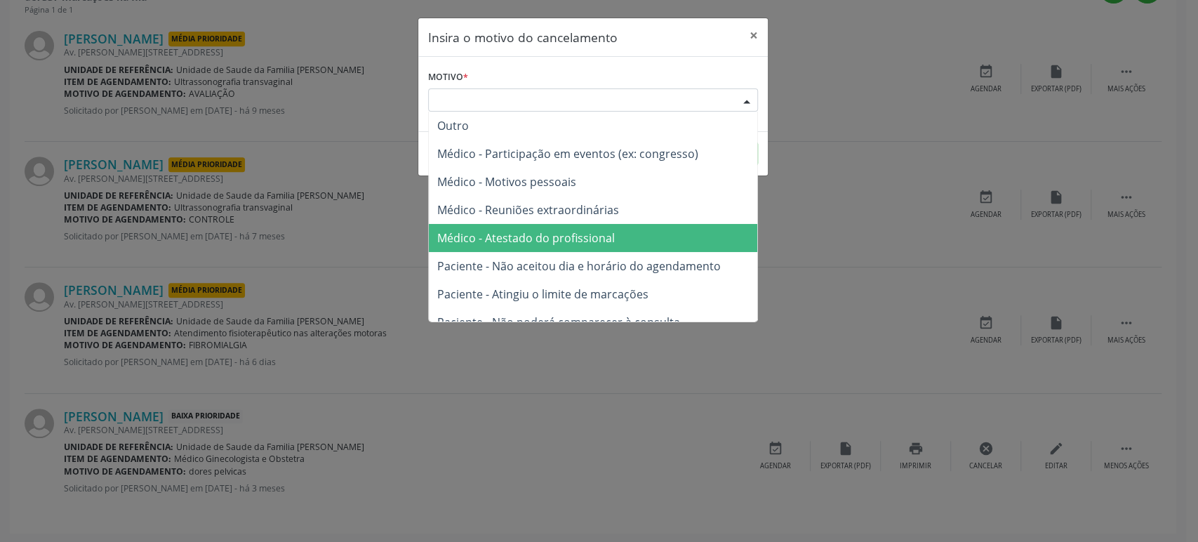
click at [529, 239] on span "Médico - Atestado do profissional" at bounding box center [526, 237] width 178 height 15
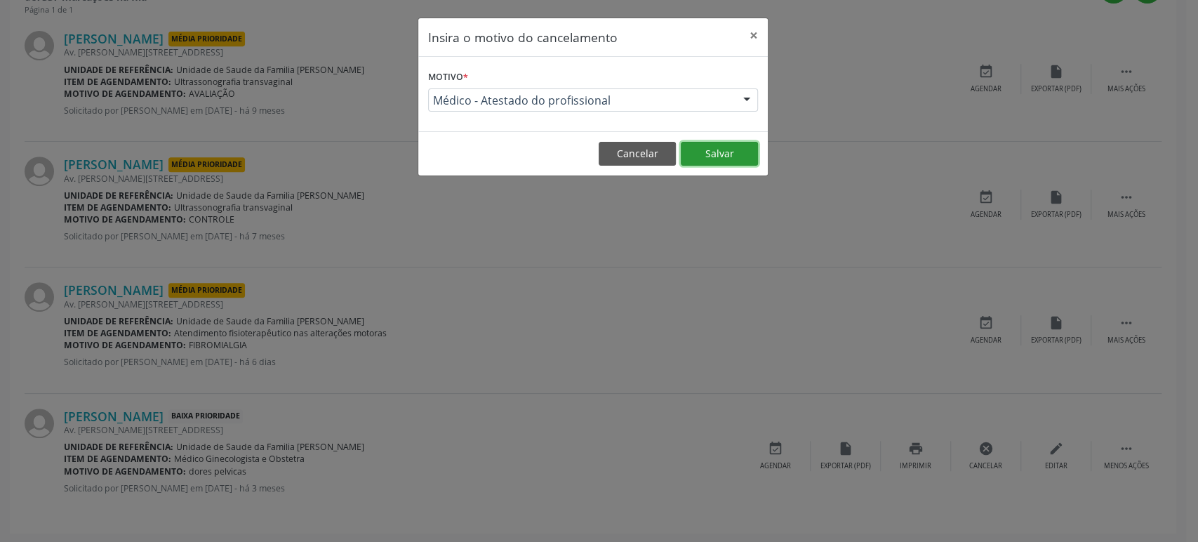
click at [719, 157] on button "Salvar" at bounding box center [719, 154] width 77 height 24
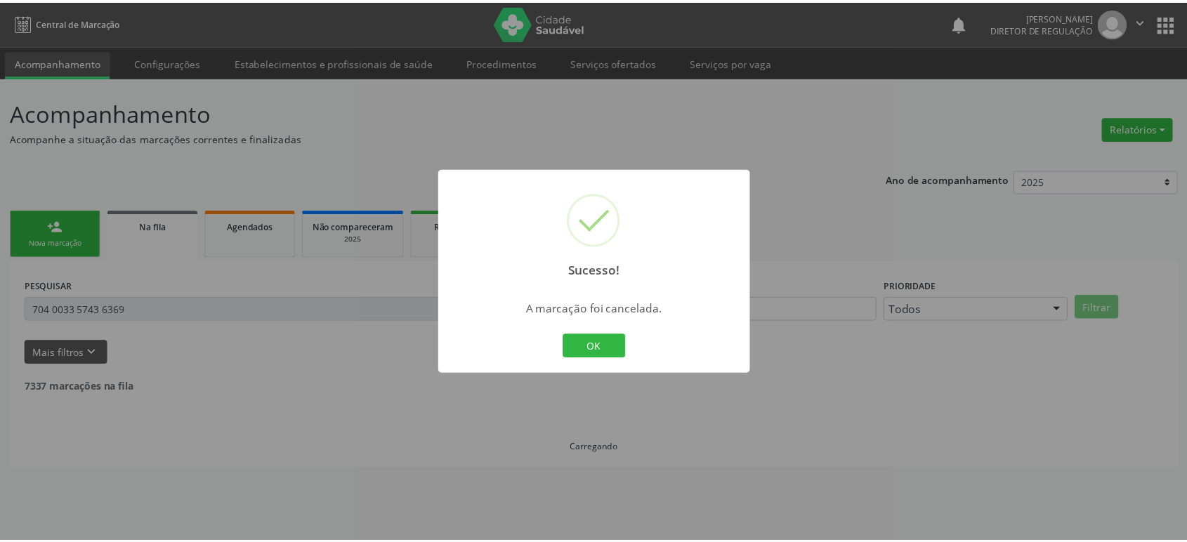
scroll to position [0, 0]
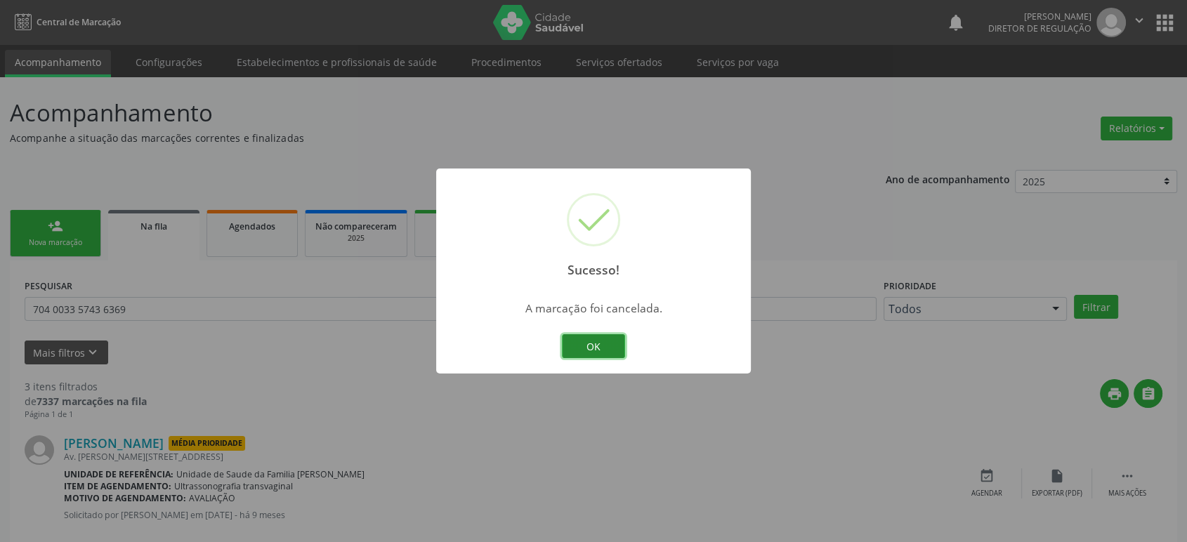
click at [588, 345] on button "OK" at bounding box center [593, 346] width 63 height 24
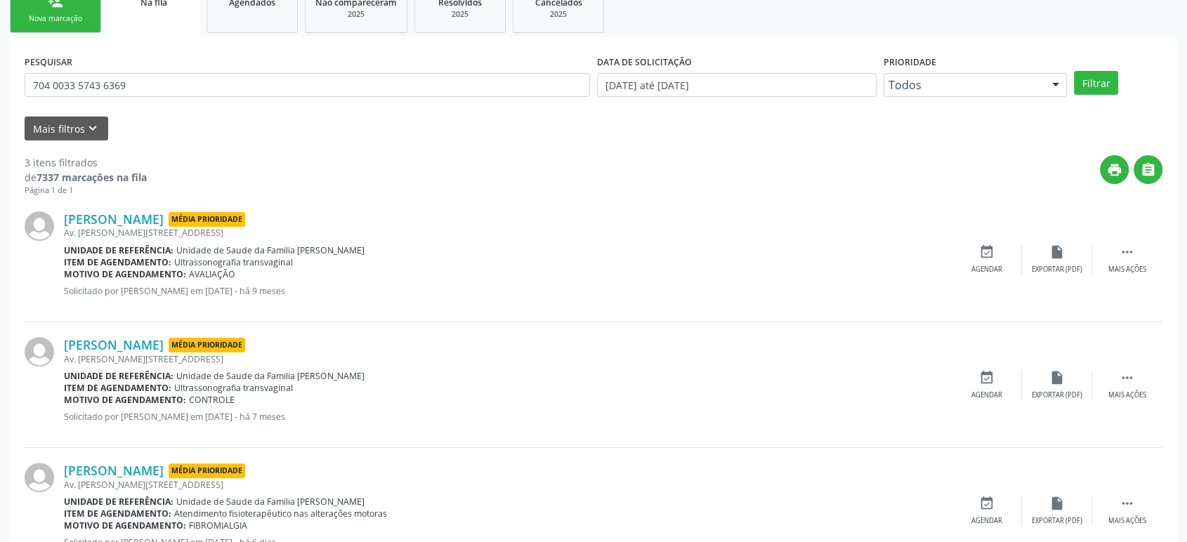
scroll to position [278, 0]
